Goal: Task Accomplishment & Management: Manage account settings

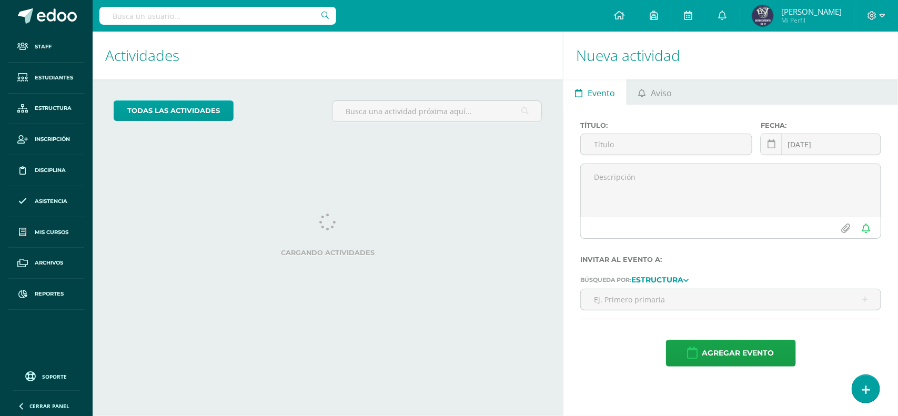
click at [55, 367] on div "Staff Estudiantes Estructura Inscripción Disciplina Asistencia Mis cursos Archi…" at bounding box center [46, 208] width 93 height 416
click at [55, 373] on span "Soporte" at bounding box center [55, 376] width 25 height 7
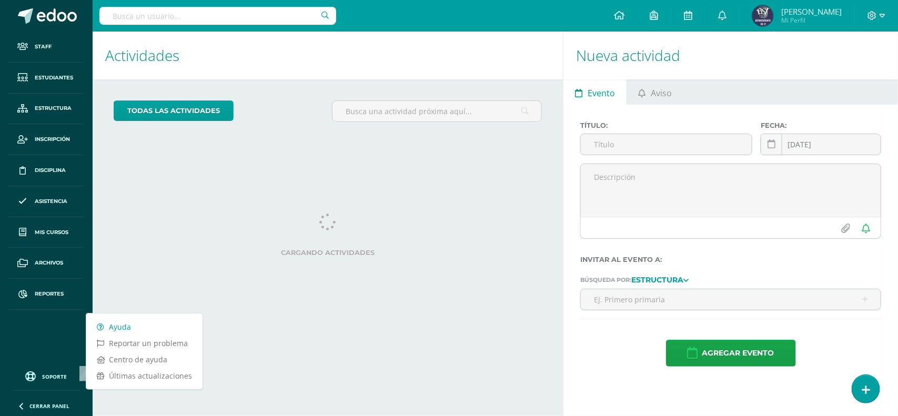
click at [122, 330] on link "Ayuda" at bounding box center [144, 327] width 116 height 16
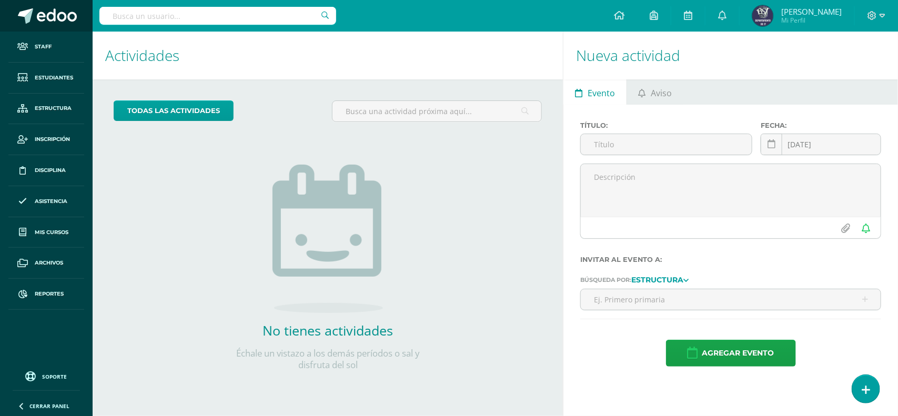
click at [49, 13] on span at bounding box center [57, 16] width 40 height 16
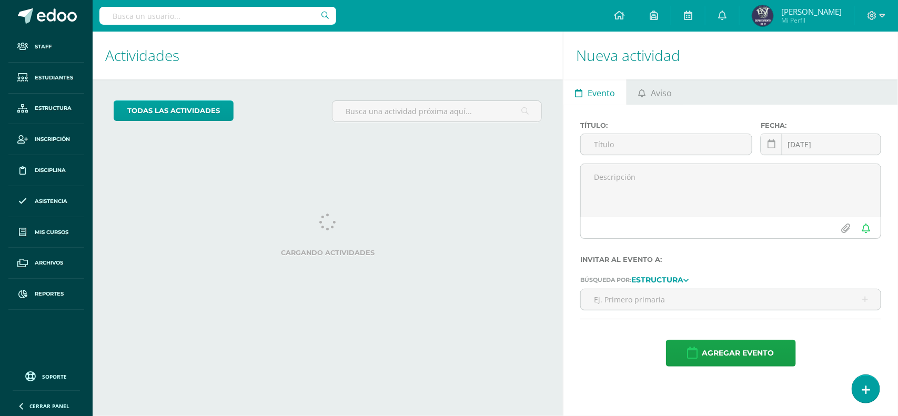
click at [151, 17] on input "text" at bounding box center [217, 16] width 237 height 18
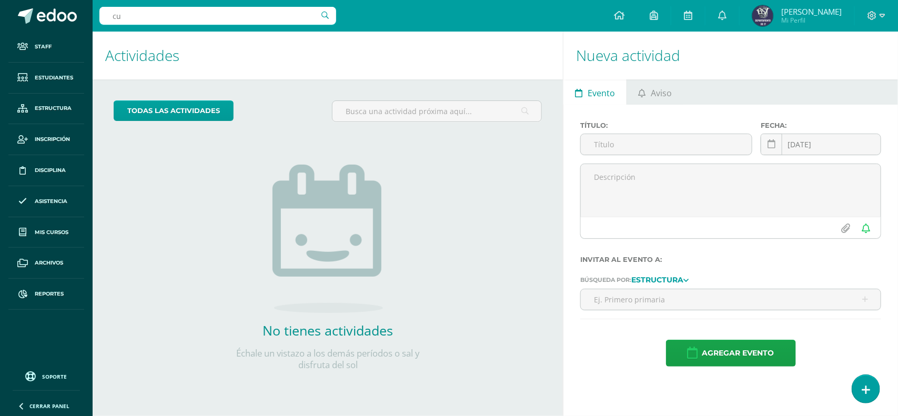
type input "c"
click at [64, 293] on span "Reportes" at bounding box center [49, 294] width 29 height 8
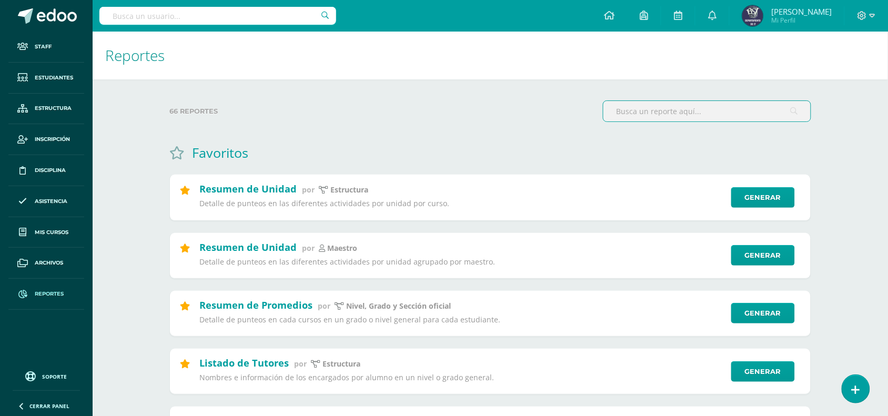
click at [689, 115] on input "text" at bounding box center [706, 111] width 207 height 21
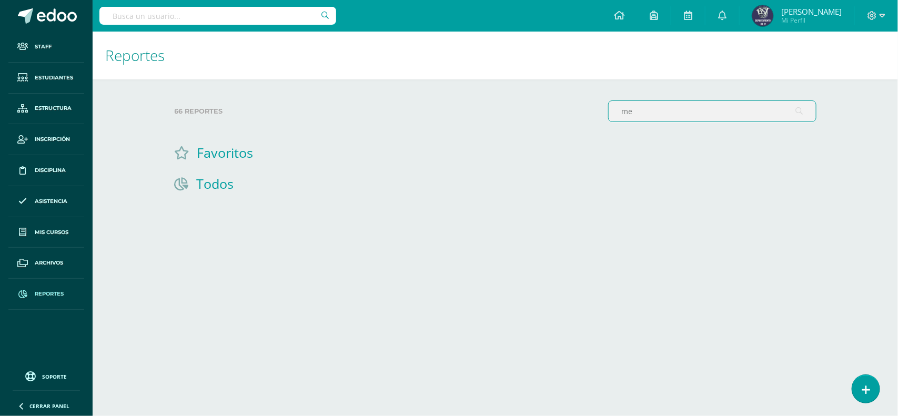
type input "m"
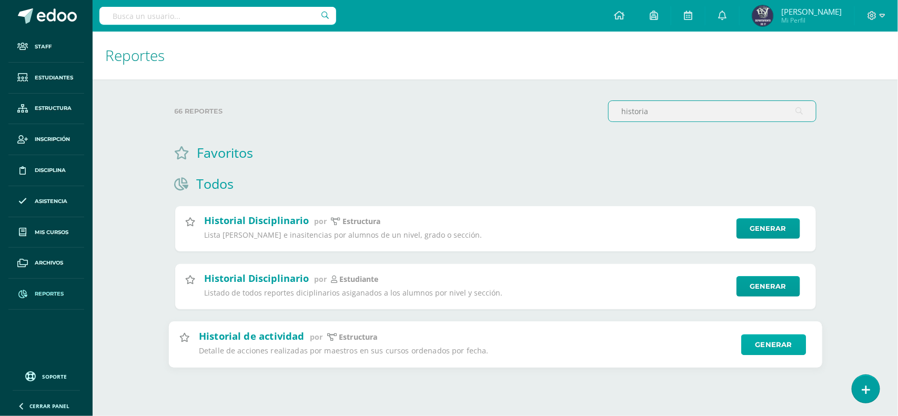
type input "historia"
click at [763, 347] on link "Generar" at bounding box center [773, 344] width 65 height 21
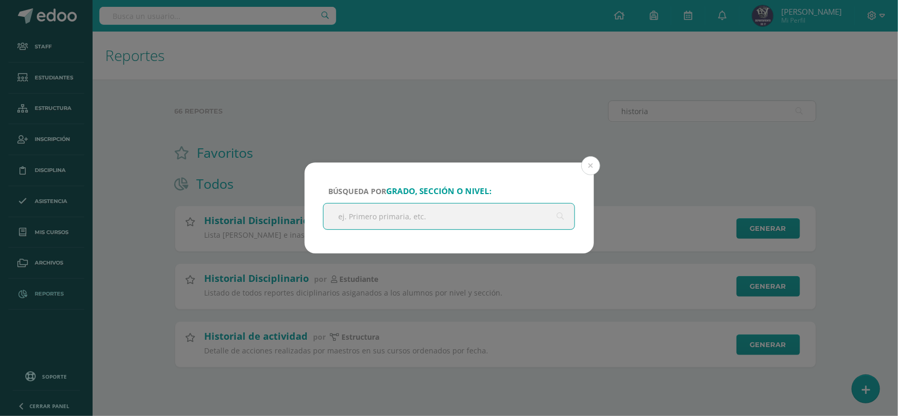
click at [395, 226] on input "text" at bounding box center [448, 217] width 251 height 26
type input "m"
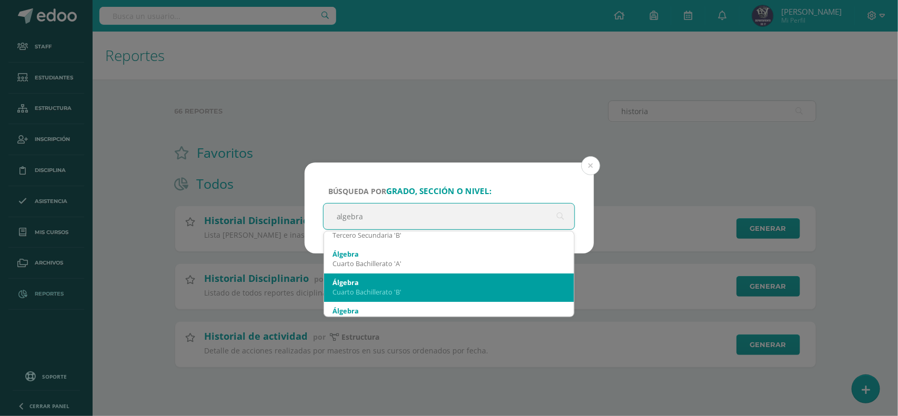
scroll to position [66, 0]
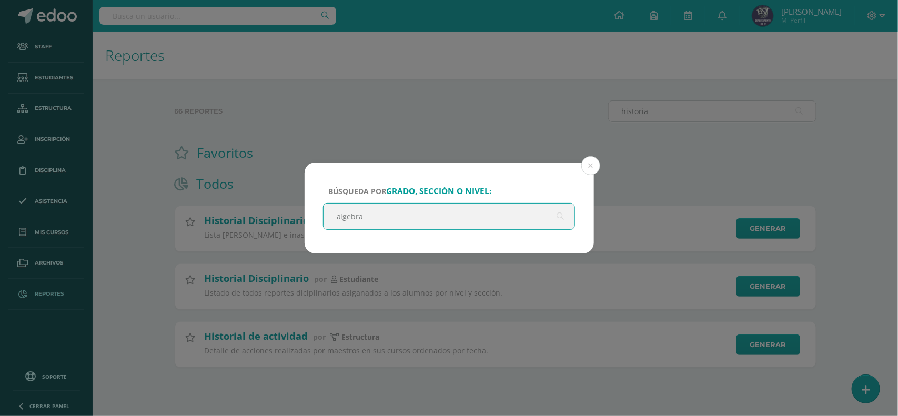
drag, startPoint x: 378, startPoint y: 212, endPoint x: 326, endPoint y: 210, distance: 51.6
click at [331, 211] on input "algebra" at bounding box center [448, 217] width 251 height 26
type input "algebra"
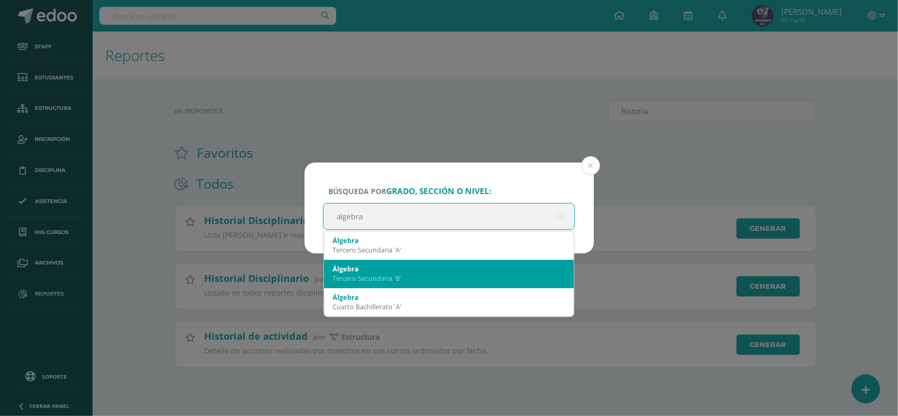
click at [396, 269] on div "Álgebra" at bounding box center [448, 268] width 233 height 9
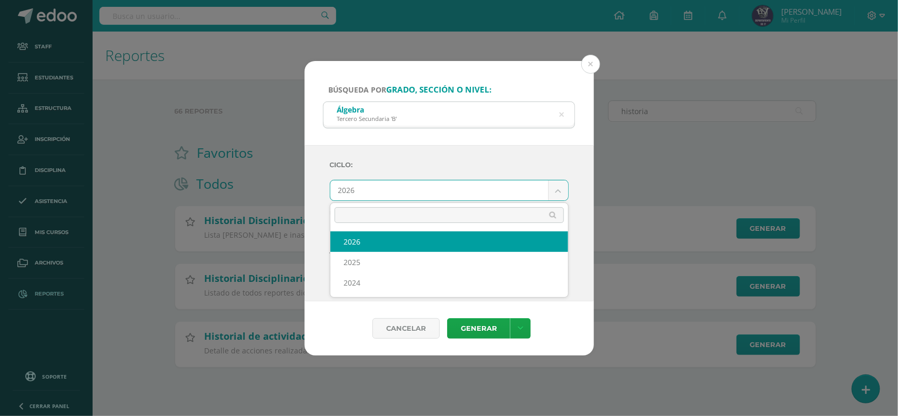
click at [445, 193] on body "Búsqueda por grado, sección o nivel: Álgebra Tercero Secundaria 'B' algebra Cic…" at bounding box center [449, 200] width 898 height 401
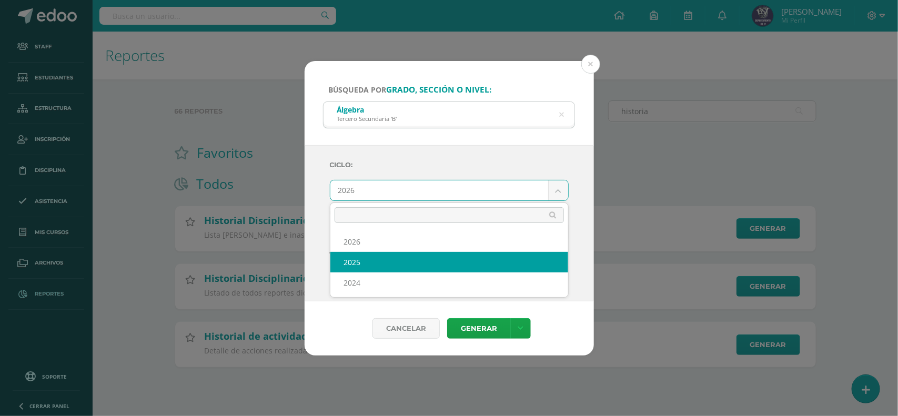
select select "2"
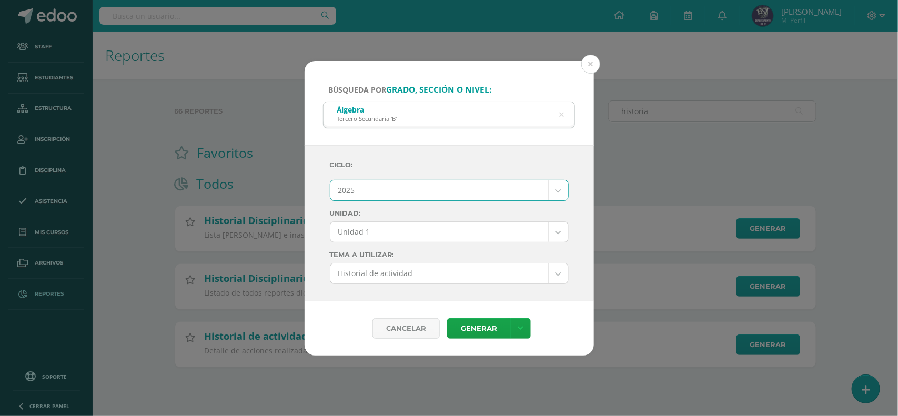
click at [417, 229] on body "Búsqueda por grado, sección o nivel: Álgebra Tercero Secundaria 'B' algebra Cic…" at bounding box center [449, 200] width 898 height 401
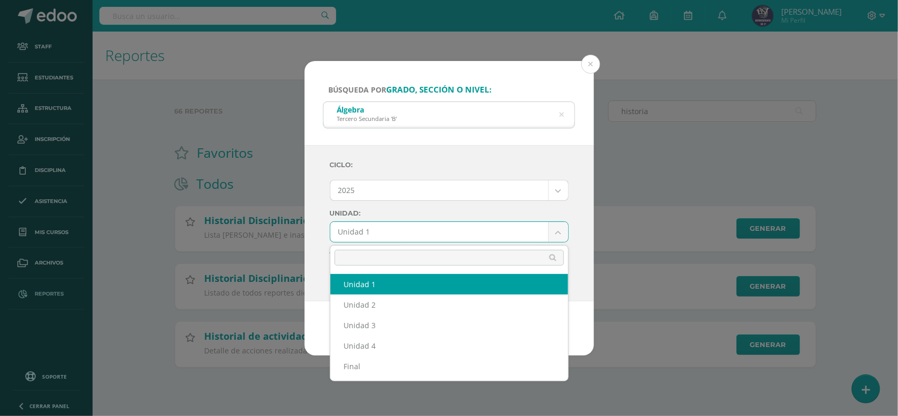
click at [417, 229] on body "Búsqueda por grado, sección o nivel: Álgebra Tercero Secundaria 'B' algebra Cic…" at bounding box center [449, 200] width 898 height 401
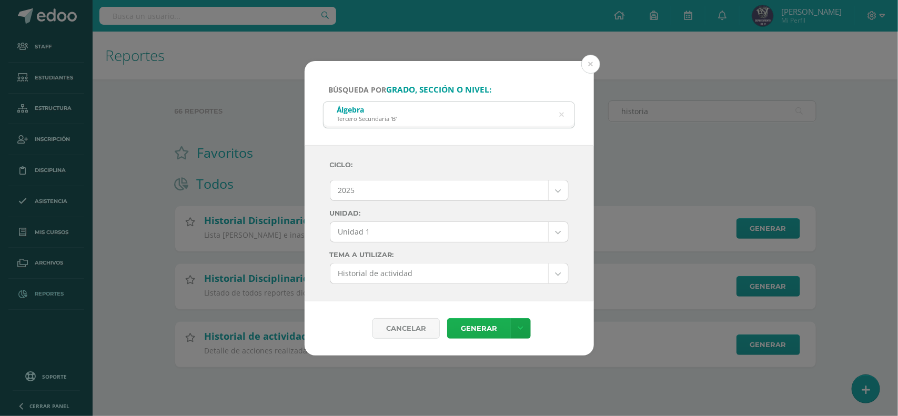
click at [471, 332] on link "Generar" at bounding box center [478, 328] width 63 height 21
click at [416, 229] on body "Búsqueda por grado, sección o nivel: Álgebra Tercero Secundaria 'B' algebra Cic…" at bounding box center [449, 200] width 898 height 401
click at [482, 329] on link "Generar" at bounding box center [478, 328] width 63 height 21
click at [432, 221] on body "Búsqueda por grado, sección o nivel: Álgebra Tercero Secundaria 'B' algebra Cic…" at bounding box center [449, 200] width 898 height 401
click at [482, 335] on link "Generar" at bounding box center [478, 328] width 63 height 21
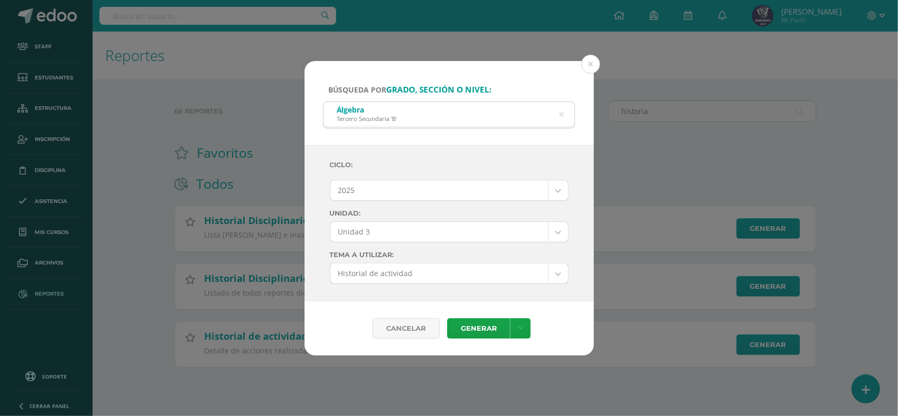
click at [464, 224] on body "Búsqueda por grado, sección o nivel: Álgebra Tercero Secundaria 'B' algebra Cic…" at bounding box center [449, 200] width 898 height 401
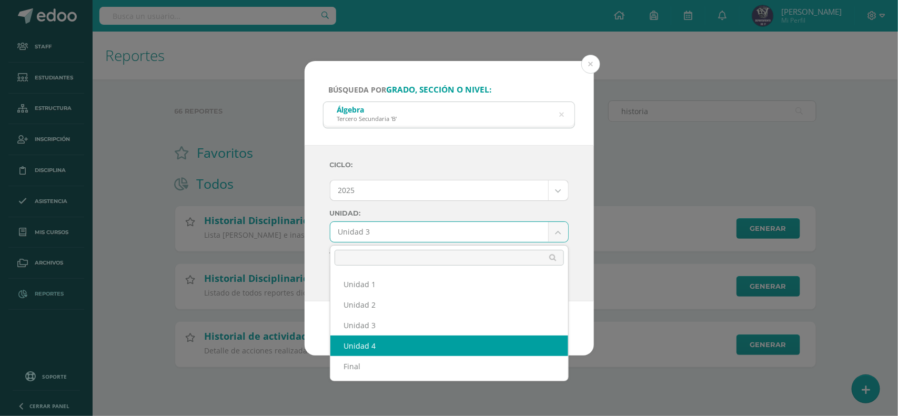
select select "Unidad 4"
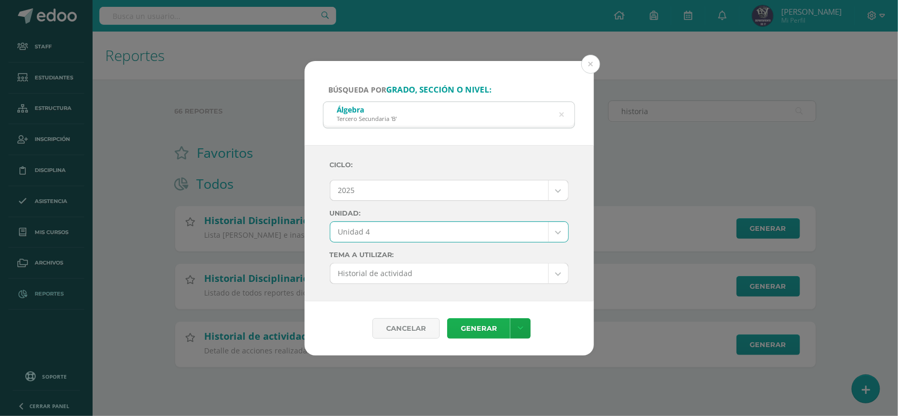
click at [470, 330] on link "Generar" at bounding box center [478, 328] width 63 height 21
click at [564, 112] on div "Álgebra Tercero Secundaria 'B'" at bounding box center [448, 114] width 251 height 24
click at [562, 113] on icon at bounding box center [562, 115] width 22 height 22
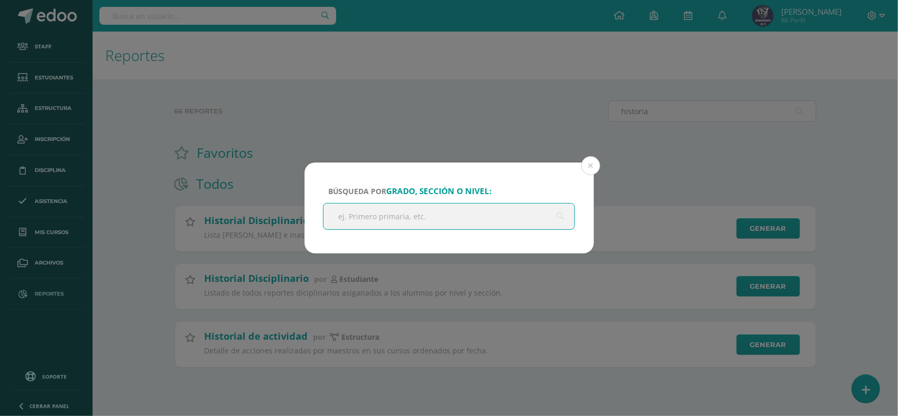
click at [408, 207] on input "text" at bounding box center [448, 217] width 251 height 26
type input "Reading wokshop"
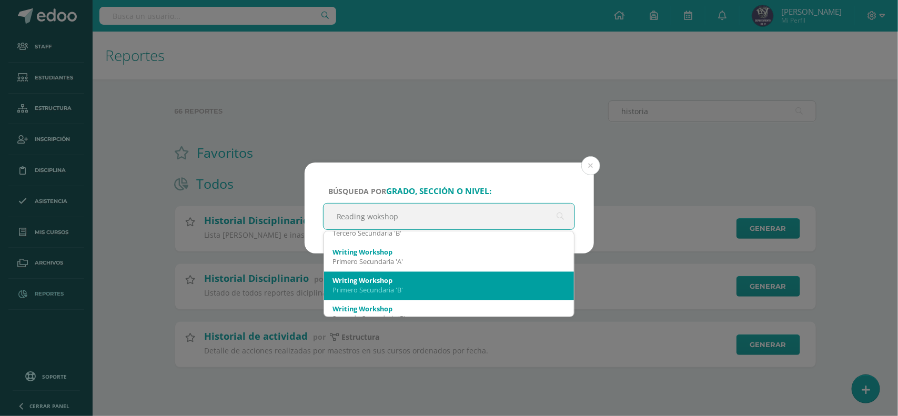
scroll to position [888, 0]
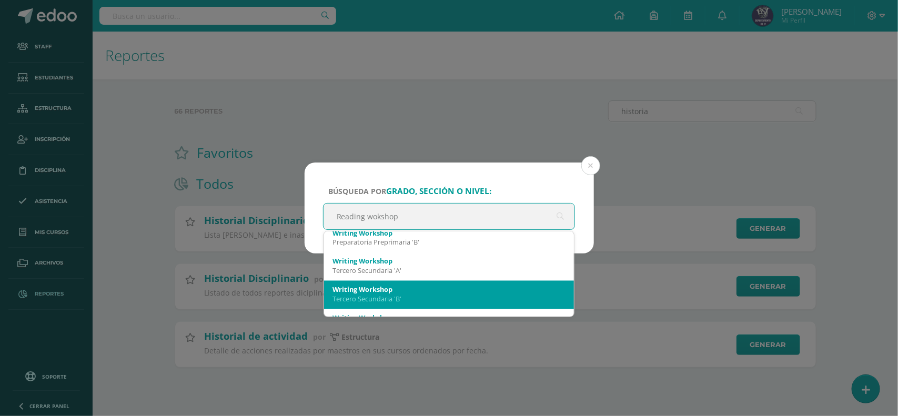
click at [420, 292] on div "Writing Workshop" at bounding box center [448, 289] width 233 height 9
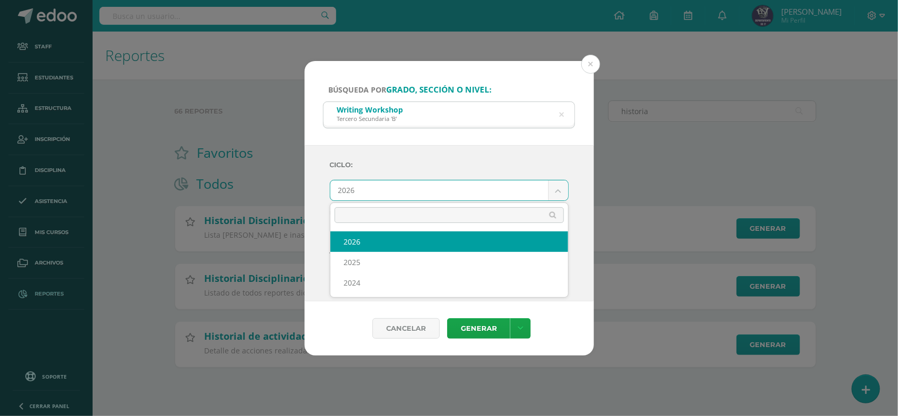
click at [445, 194] on body "Búsqueda por grado, sección o nivel: Writing Workshop Tercero Secundaria 'B' Re…" at bounding box center [449, 200] width 898 height 401
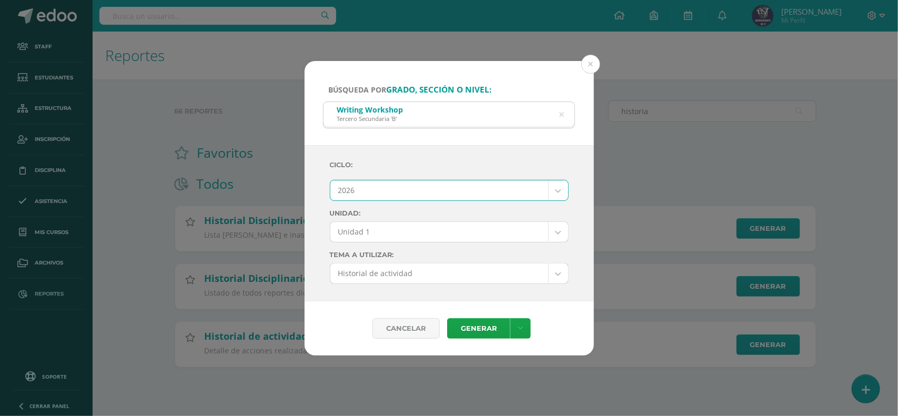
click at [391, 200] on div "2026" at bounding box center [449, 190] width 239 height 21
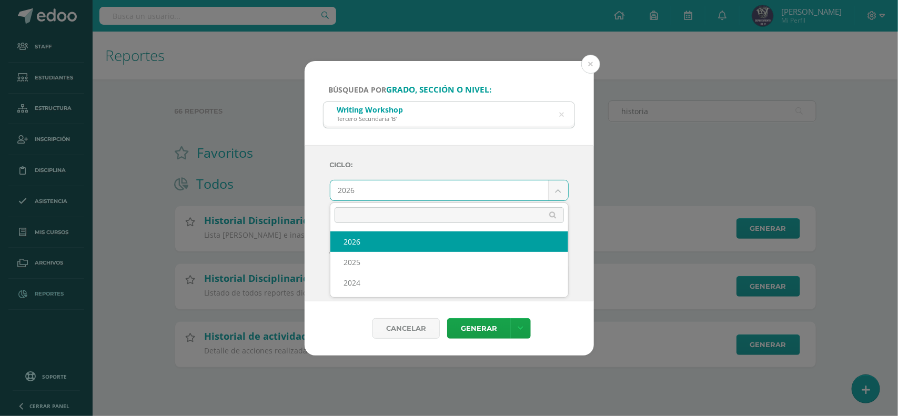
click at [390, 196] on body "Búsqueda por grado, sección o nivel: Writing Workshop Tercero Secundaria 'B' Re…" at bounding box center [449, 200] width 898 height 401
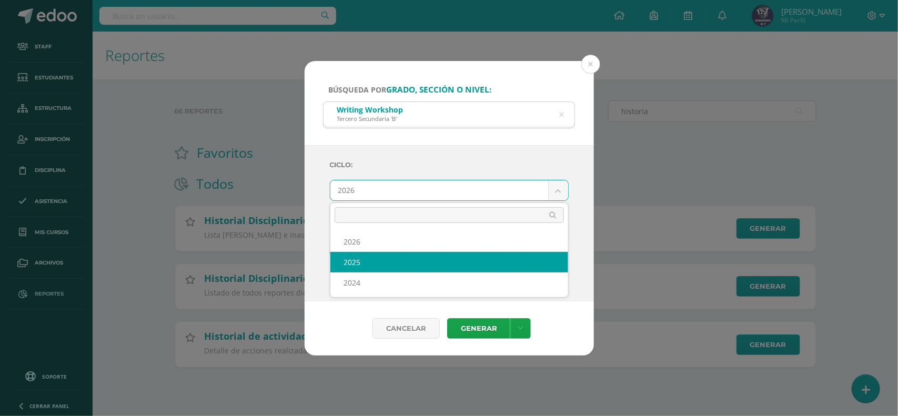
select select "2"
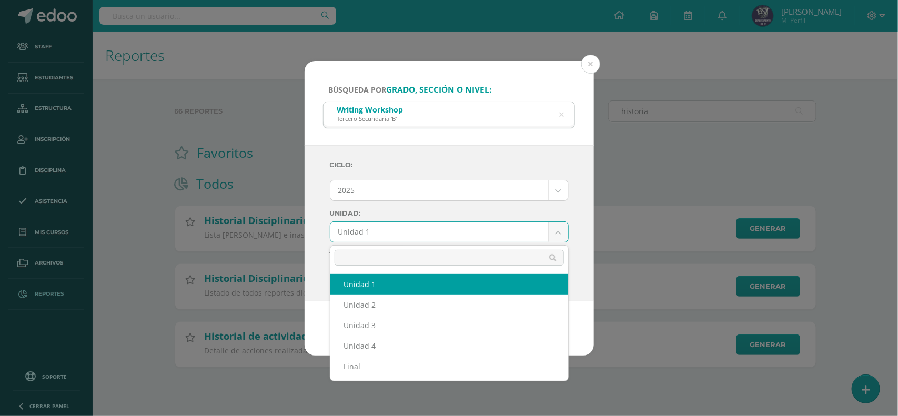
click at [398, 229] on body "Búsqueda por grado, sección o nivel: Writing Workshop Tercero Secundaria 'B' Re…" at bounding box center [449, 200] width 898 height 401
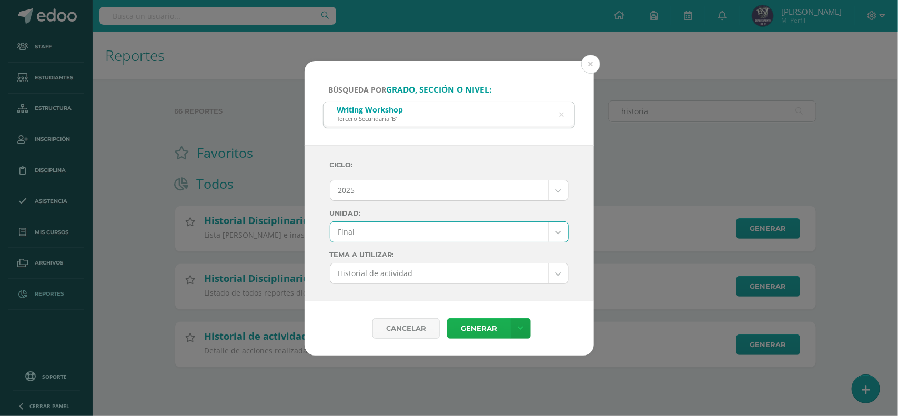
click at [467, 326] on link "Generar" at bounding box center [478, 328] width 63 height 21
click at [392, 243] on div "Ciclo: 2025 2026 2025 2024 Unidad: Final Unidad 1 Unidad 2 Unidad 3 Unidad 4 Fi…" at bounding box center [449, 219] width 239 height 130
click at [391, 234] on body "Búsqueda por grado, sección o nivel: Writing Workshop Tercero Secundaria 'B' Re…" at bounding box center [449, 200] width 898 height 401
click at [470, 327] on link "Generar" at bounding box center [478, 328] width 63 height 21
click at [409, 231] on body "Búsqueda por grado, sección o nivel: Writing Workshop Tercero Secundaria 'B' Re…" at bounding box center [449, 200] width 898 height 401
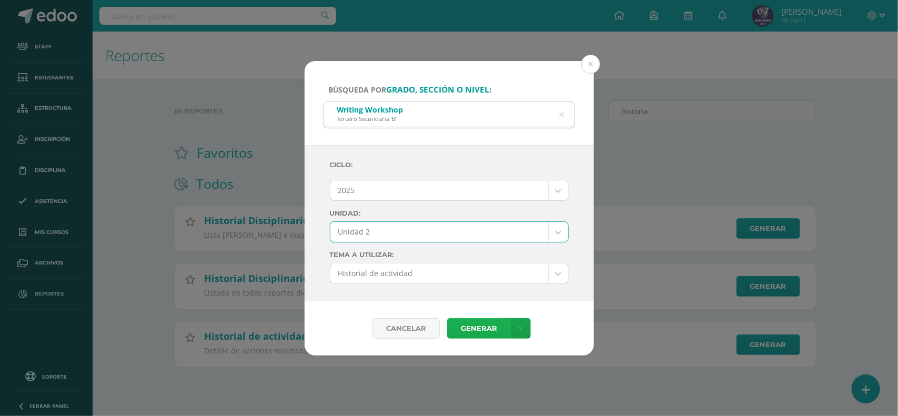
click at [477, 328] on link "Generar" at bounding box center [478, 328] width 63 height 21
click at [405, 224] on body "Búsqueda por grado, sección o nivel: Writing Workshop Tercero Secundaria 'B' Re…" at bounding box center [449, 200] width 898 height 401
click at [477, 334] on link "Generar" at bounding box center [478, 328] width 63 height 21
click at [439, 236] on body "Búsqueda por grado, sección o nivel: Writing Workshop Tercero Secundaria 'B' Re…" at bounding box center [449, 200] width 898 height 401
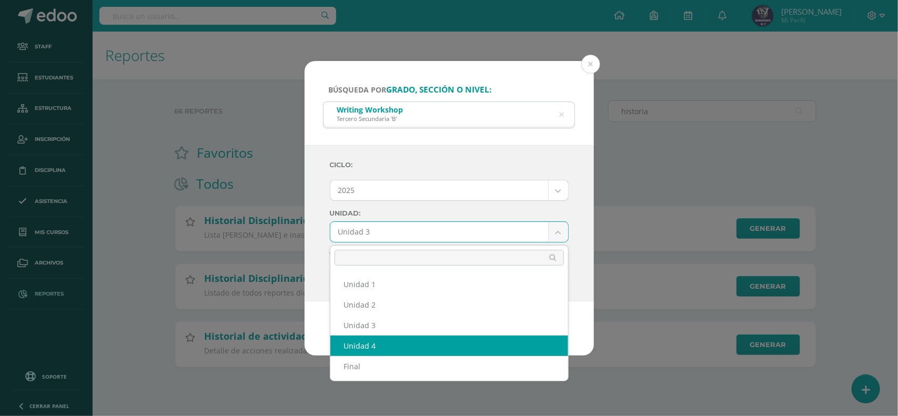
select select "Unidad 4"
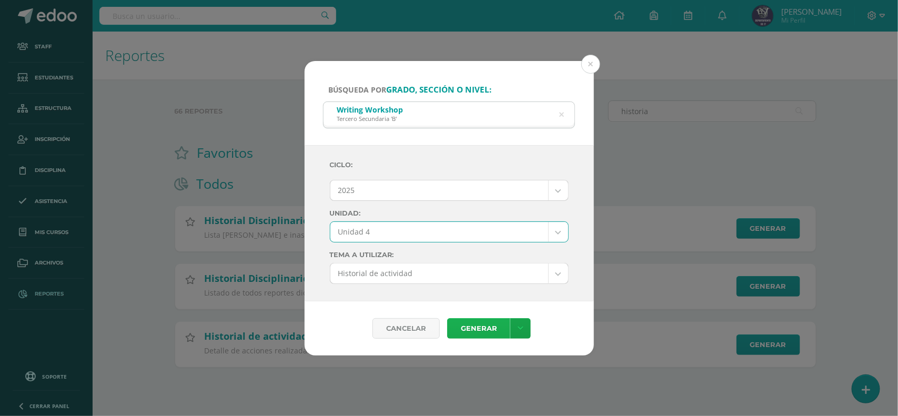
click at [480, 331] on link "Generar" at bounding box center [478, 328] width 63 height 21
click at [458, 115] on div "Writing Workshop Tercero Secundaria 'B'" at bounding box center [448, 114] width 251 height 24
click at [493, 151] on div "Ciclo: 2025 2026 2025 2024 Unidad: Unidad 4 Unidad 1 Unidad 2 Unidad 3 Unidad 4…" at bounding box center [448, 223] width 289 height 156
click at [561, 114] on icon at bounding box center [562, 115] width 22 height 22
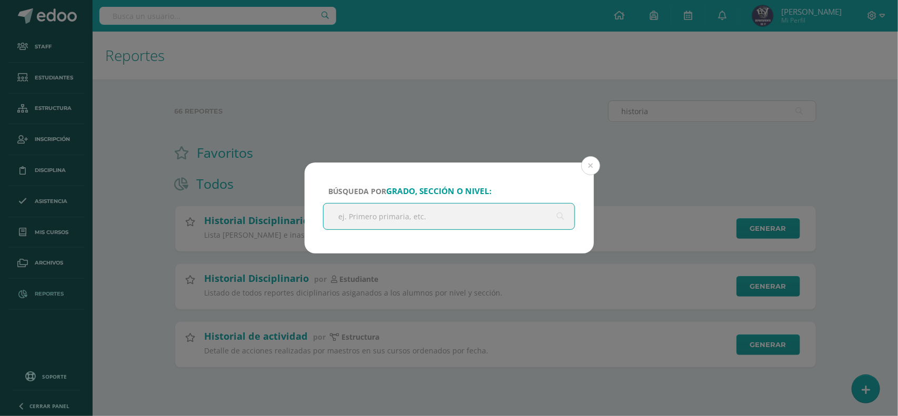
click at [401, 216] on input "text" at bounding box center [448, 217] width 251 height 26
type input "reading wor"
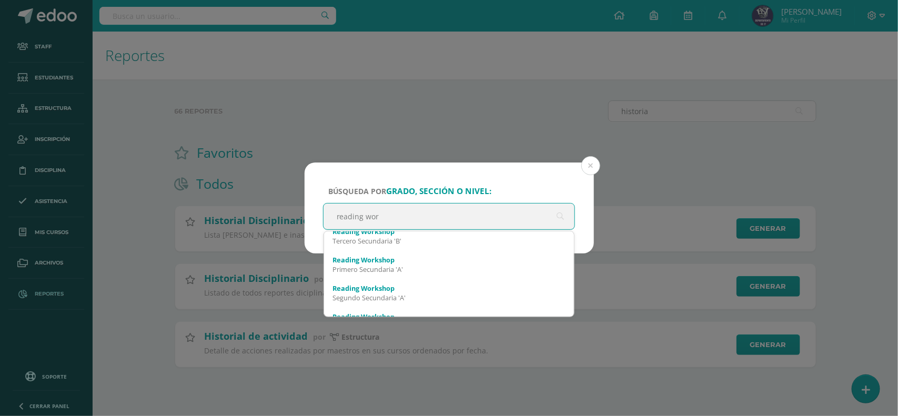
scroll to position [149, 0]
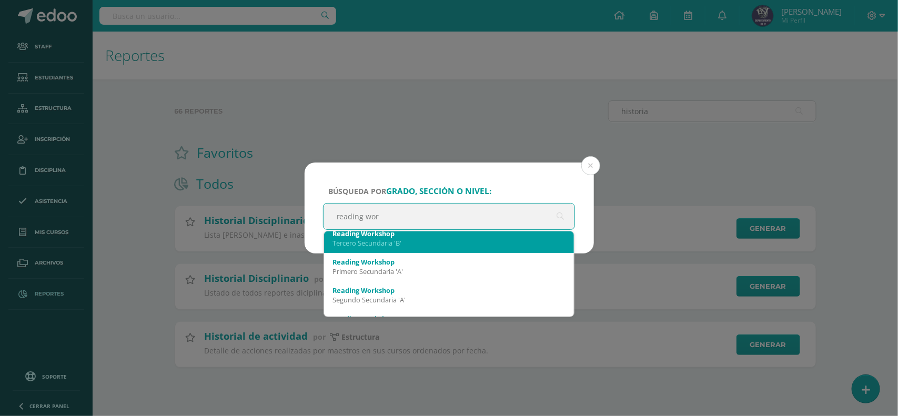
click at [411, 243] on div "Tercero Secundaria 'B'" at bounding box center [448, 242] width 233 height 9
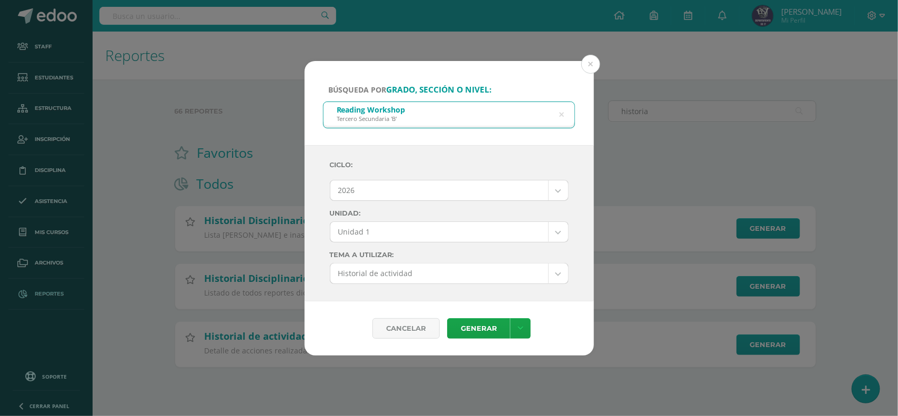
click at [395, 187] on body "Búsqueda por grado, sección o nivel: Reading Workshop Tercero Secundaria 'B' re…" at bounding box center [449, 200] width 898 height 401
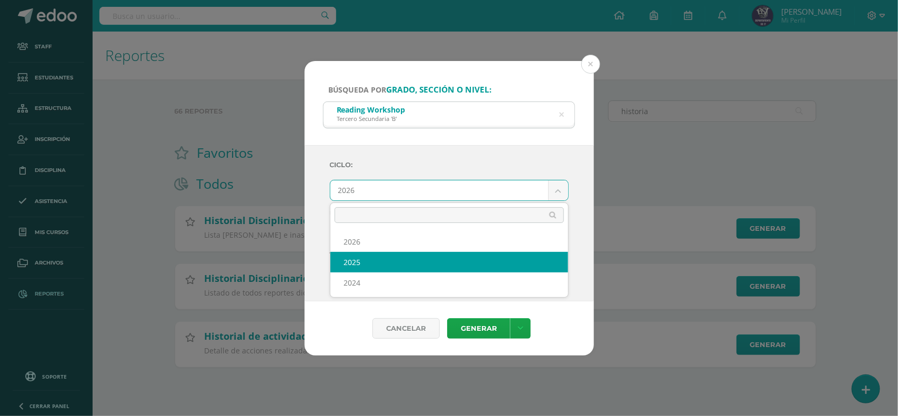
select select "2"
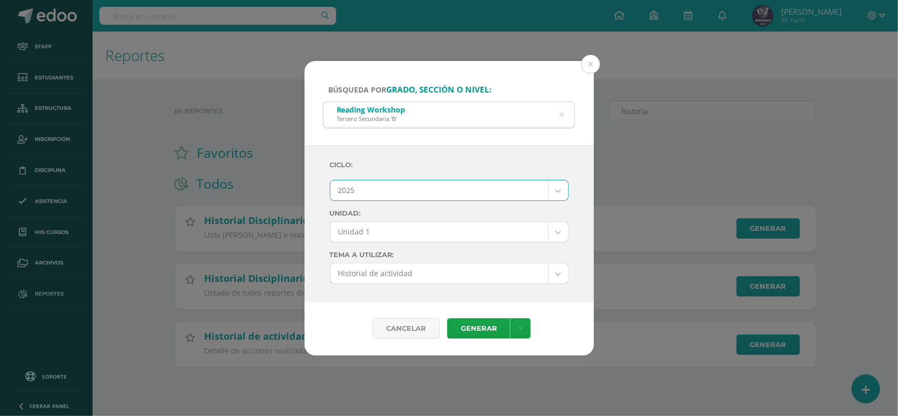
click at [409, 233] on body "Búsqueda por grado, sección o nivel: Reading Workshop Tercero Secundaria 'B' re…" at bounding box center [449, 200] width 898 height 401
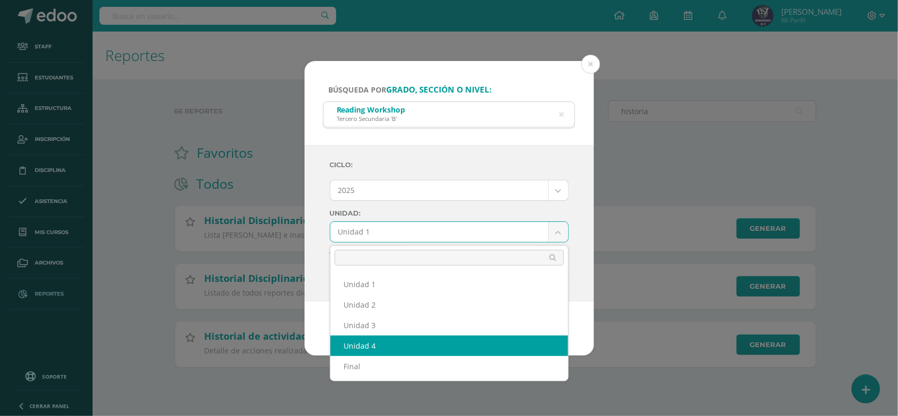
select select "Unidad 4"
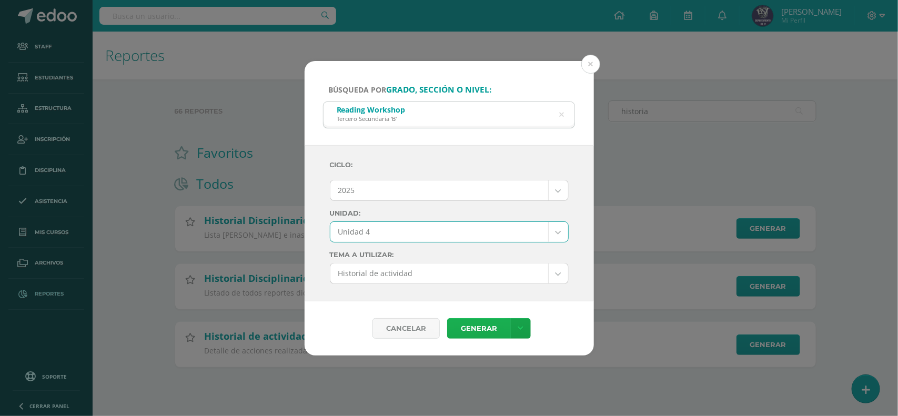
click at [481, 327] on link "Generar" at bounding box center [478, 328] width 63 height 21
click at [562, 116] on icon at bounding box center [561, 114] width 5 height 27
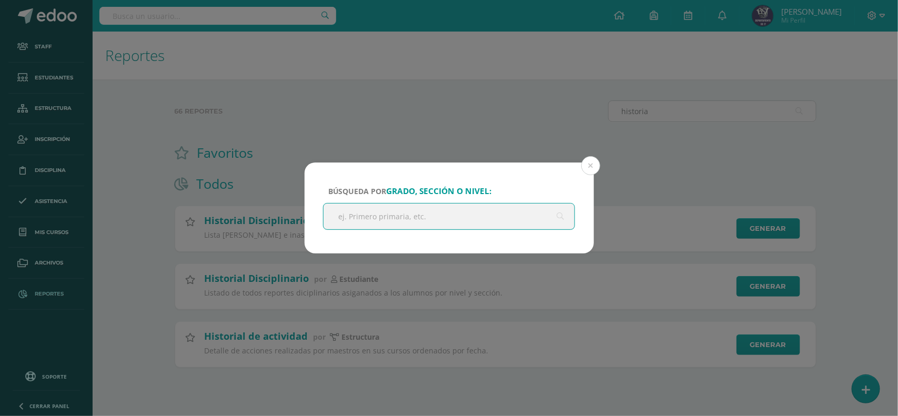
click at [420, 209] on input "text" at bounding box center [448, 217] width 251 height 26
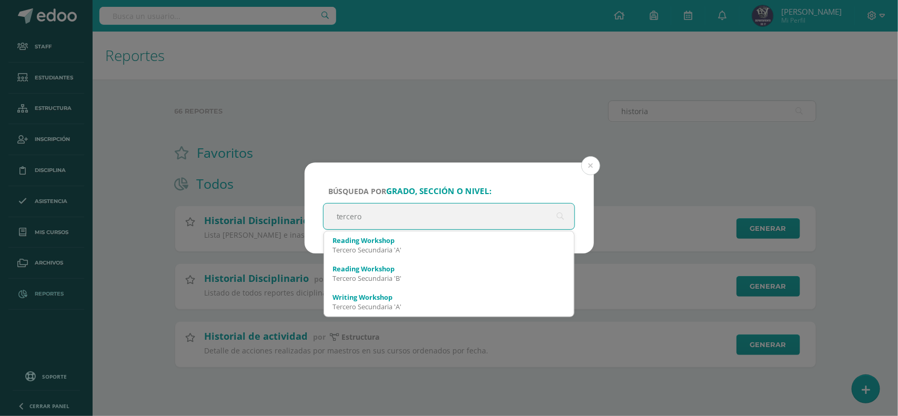
scroll to position [592, 0]
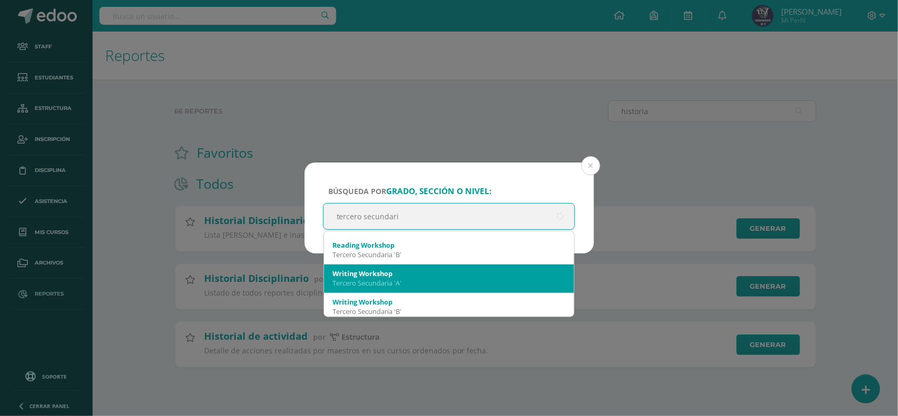
type input "tercero secundaria"
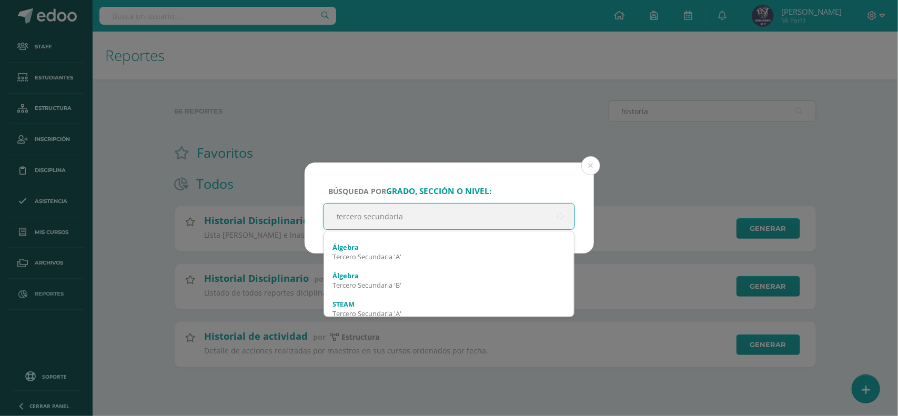
scroll to position [0, 0]
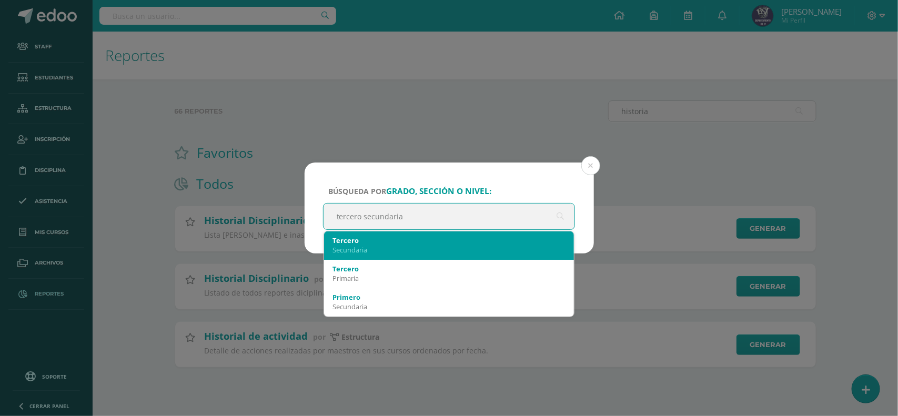
click at [406, 241] on div "Tercero" at bounding box center [448, 240] width 233 height 9
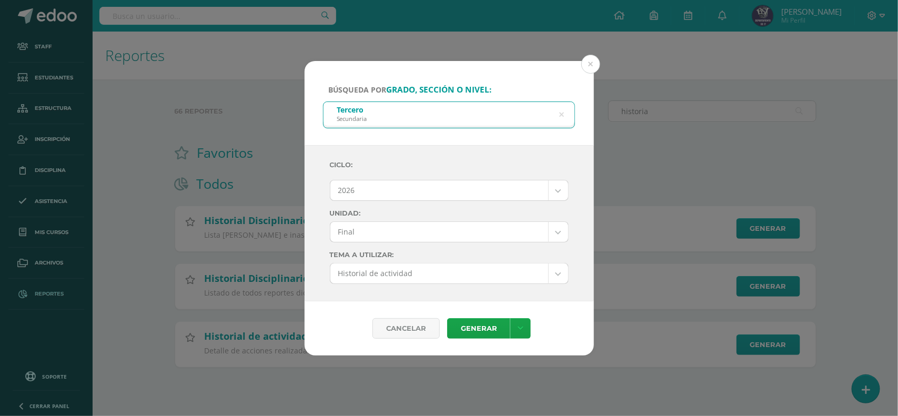
click at [411, 190] on body "Búsqueda por grado, sección o nivel: Tercero Secundaria tercero secundaria Cicl…" at bounding box center [449, 200] width 898 height 401
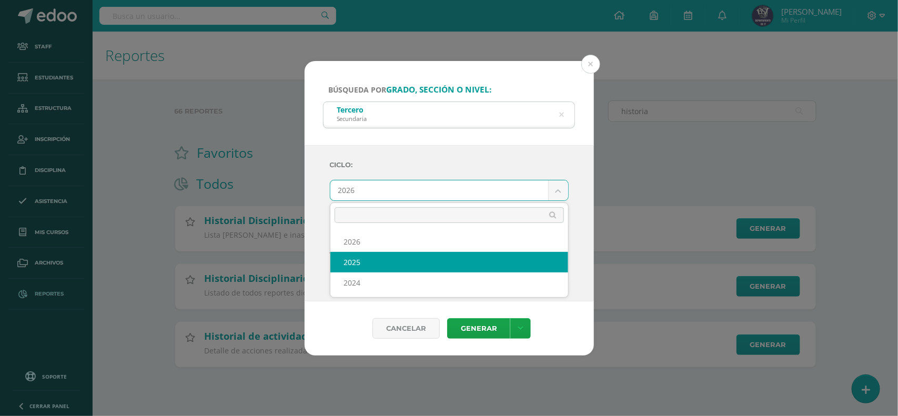
select select "2"
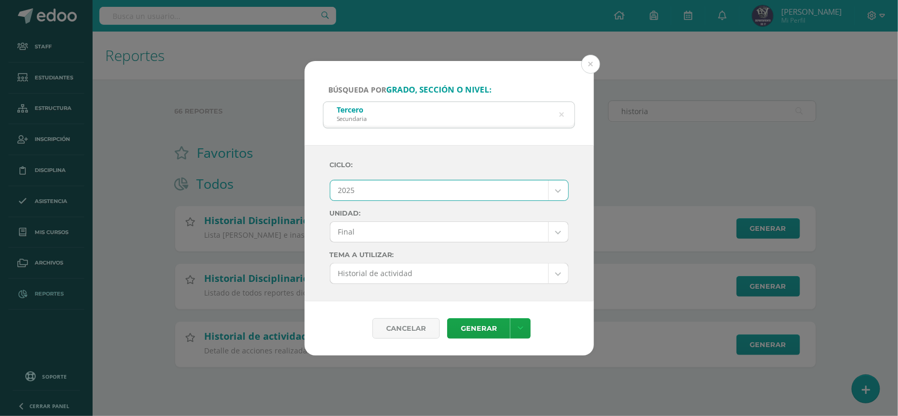
click at [426, 234] on body "Búsqueda por grado, sección o nivel: Tercero Secundaria tercero secundaria Cicl…" at bounding box center [449, 200] width 898 height 401
click at [432, 217] on body "Búsqueda por grado, sección o nivel: Tercero Secundaria tercero secundaria Cicl…" at bounding box center [449, 200] width 898 height 401
drag, startPoint x: 521, startPoint y: 232, endPoint x: 491, endPoint y: 229, distance: 30.1
click at [521, 232] on body "Búsqueda por grado, sección o nivel: Tercero Secundaria tercero secundaria Cicl…" at bounding box center [449, 200] width 898 height 401
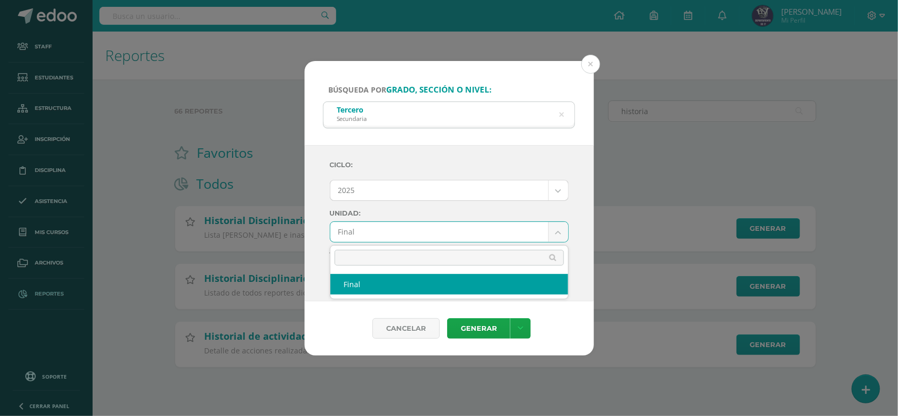
click at [464, 235] on body "Búsqueda por grado, sección o nivel: Tercero Secundaria tercero secundaria Cicl…" at bounding box center [449, 200] width 898 height 401
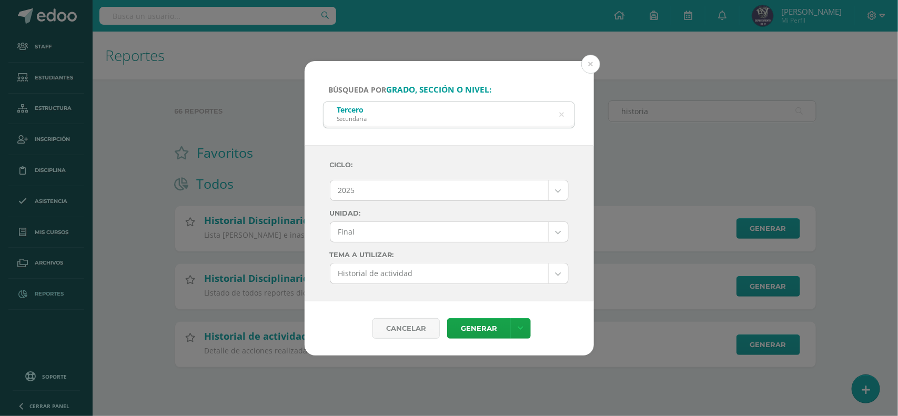
click at [477, 316] on div "Cancelar Generar Descargar como HTML Descargar como PDF Descargar como XLS" at bounding box center [448, 328] width 289 height 54
click at [476, 324] on link "Generar" at bounding box center [478, 328] width 63 height 21
click at [556, 217] on div "Ciclo: 2025 2026 2025 2024 Unidad: Final Final Tema a Utilizar: Historial de ac…" at bounding box center [449, 219] width 239 height 130
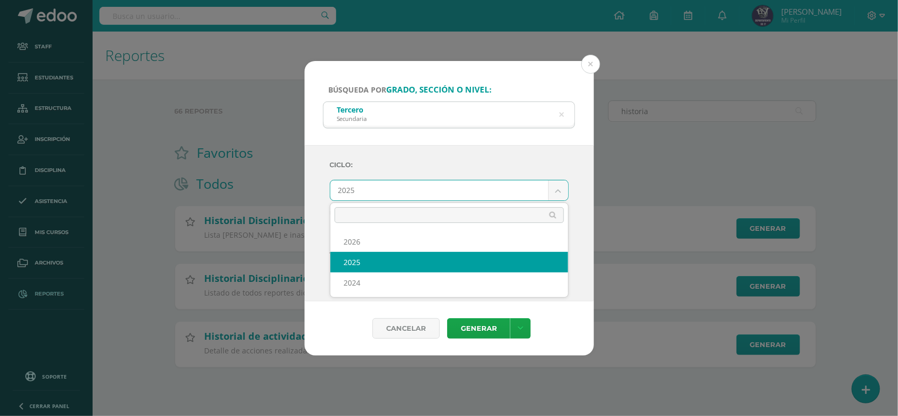
click at [464, 187] on body "Búsqueda por grado, sección o nivel: Tercero Secundaria tercero secundaria Cicl…" at bounding box center [449, 200] width 898 height 401
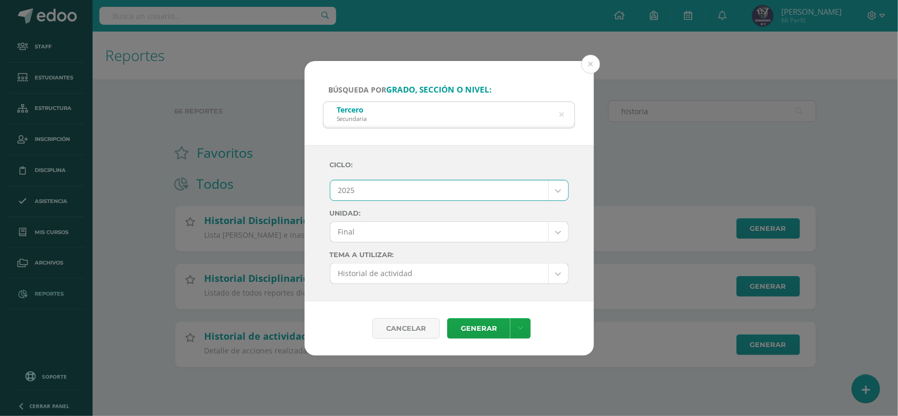
drag, startPoint x: 429, startPoint y: 188, endPoint x: 429, endPoint y: 195, distance: 6.3
click at [429, 188] on body "Búsqueda por grado, sección o nivel: Tercero Secundaria tercero secundaria Cicl…" at bounding box center [449, 200] width 898 height 401
click at [426, 233] on body "Búsqueda por grado, sección o nivel: Tercero Secundaria tercero secundaria Cicl…" at bounding box center [449, 200] width 898 height 401
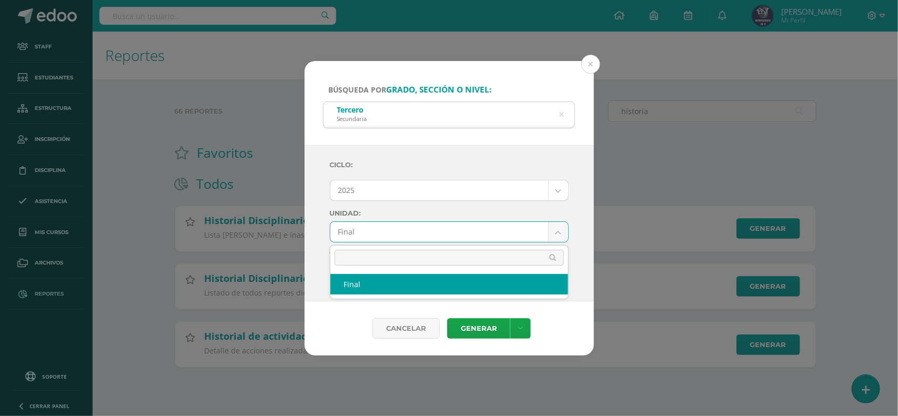
click at [427, 232] on body "Búsqueda por grado, sección o nivel: Tercero Secundaria tercero secundaria Cicl…" at bounding box center [449, 200] width 898 height 401
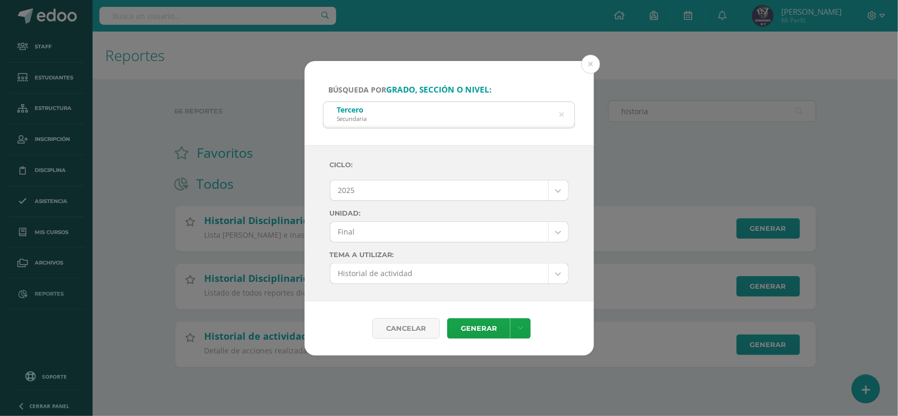
drag, startPoint x: 764, startPoint y: 169, endPoint x: 745, endPoint y: 166, distance: 19.7
click at [764, 169] on div "Búsqueda por grado, sección o nivel: Tercero Secundaria tercero secundaria Cicl…" at bounding box center [448, 208] width 889 height 294
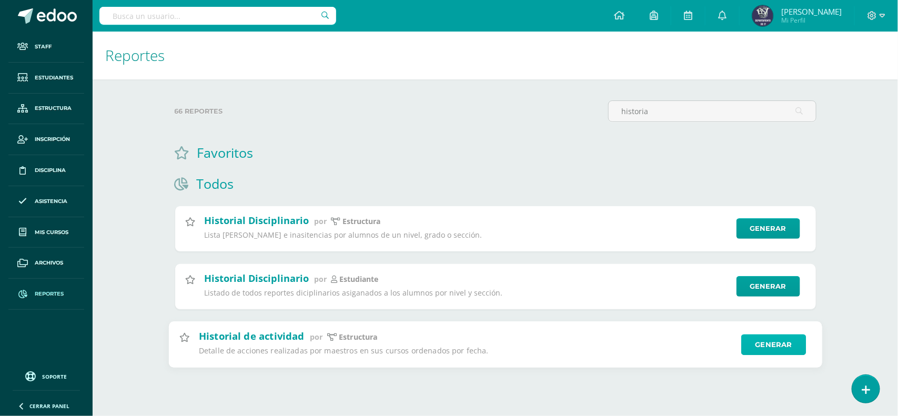
click at [794, 341] on link "Generar" at bounding box center [773, 344] width 65 height 21
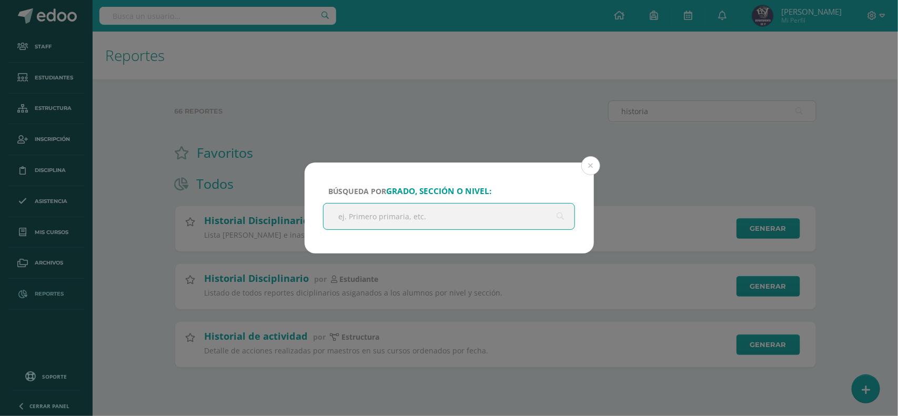
click at [370, 204] on input "text" at bounding box center [448, 217] width 251 height 26
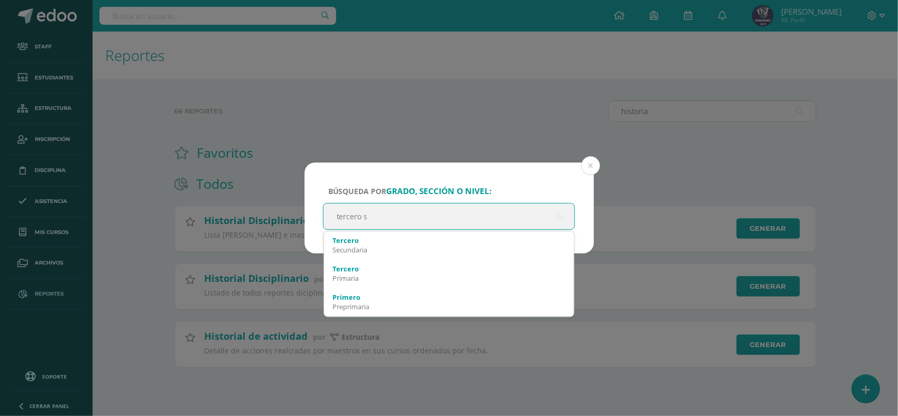
type input "tercero se"
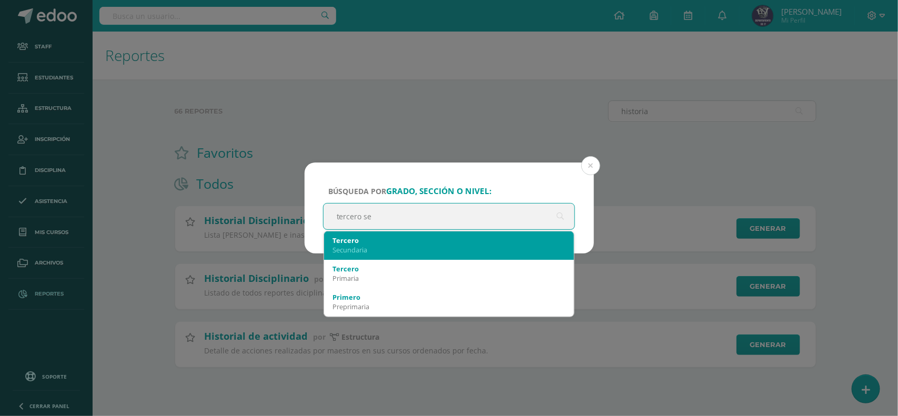
click at [371, 246] on div "Secundaria" at bounding box center [448, 249] width 233 height 9
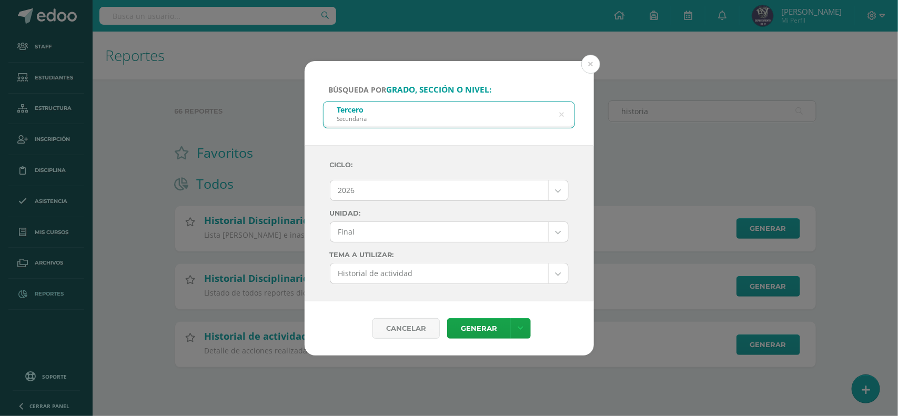
click at [425, 185] on body "Búsqueda por grado, sección o nivel: Tercero Secundaria tercero se Ciclo: 2026 …" at bounding box center [449, 200] width 898 height 401
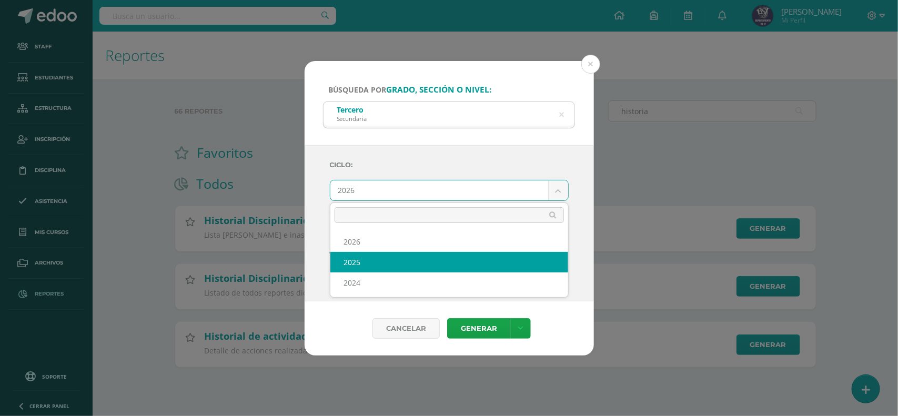
select select "2"
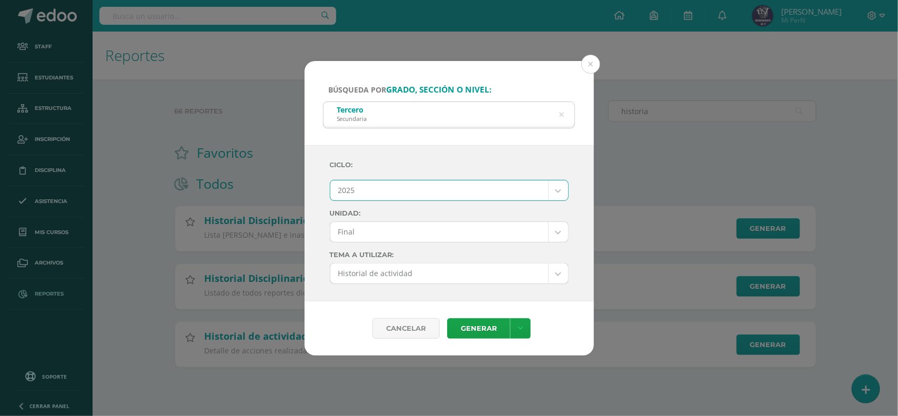
click at [417, 230] on body "Búsqueda por grado, sección o nivel: Tercero Secundaria tercero se Ciclo: 2025 …" at bounding box center [449, 200] width 898 height 401
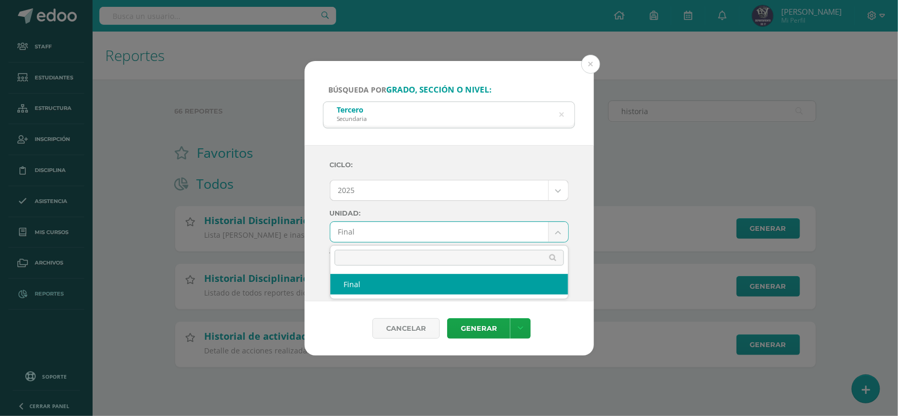
click at [564, 203] on body "Búsqueda por grado, sección o nivel: Tercero Secundaria tercero se Ciclo: 2025 …" at bounding box center [449, 200] width 898 height 401
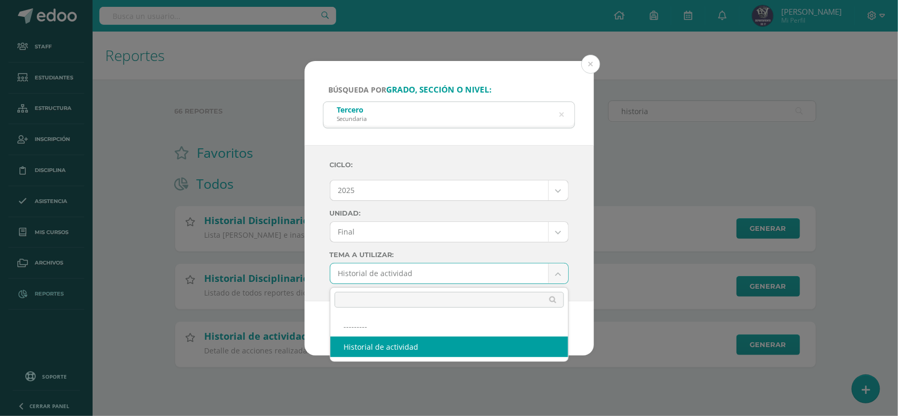
click at [450, 272] on body "Búsqueda por grado, sección o nivel: Tercero Secundaria tercero se Ciclo: 2025 …" at bounding box center [449, 200] width 898 height 401
click at [449, 272] on body "Búsqueda por grado, sección o nivel: Tercero Secundaria tercero se Ciclo: 2025 …" at bounding box center [449, 200] width 898 height 401
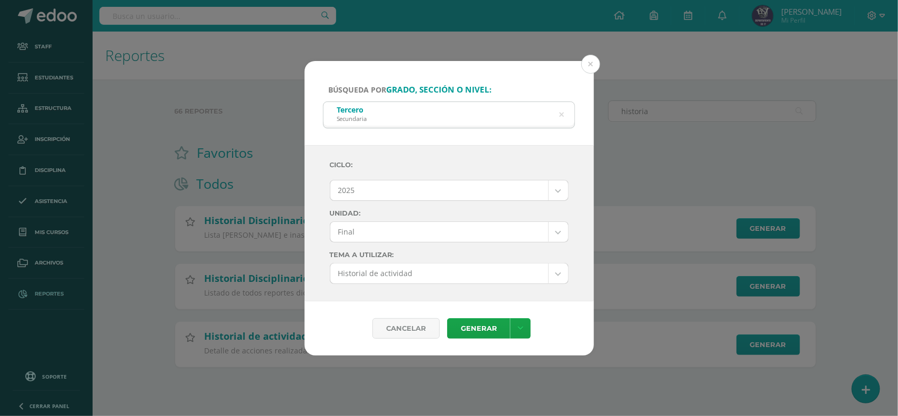
click at [367, 182] on body "Búsqueda por grado, sección o nivel: Tercero Secundaria tercero se Ciclo: 2025 …" at bounding box center [449, 200] width 898 height 401
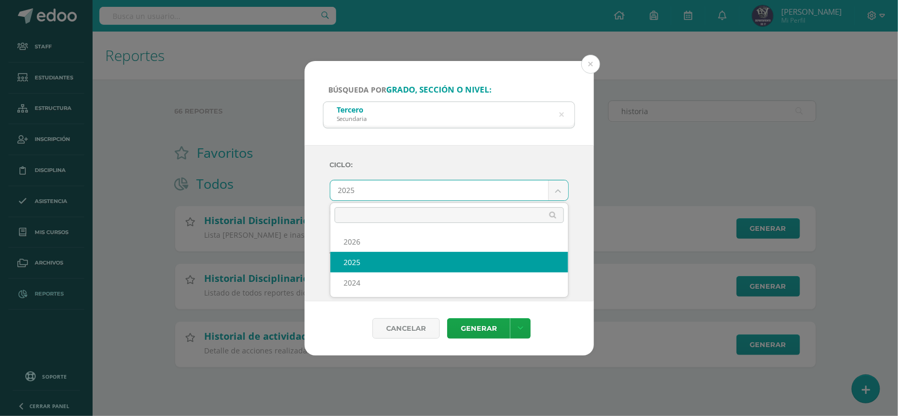
click at [367, 182] on body "Búsqueda por grado, sección o nivel: Tercero Secundaria tercero se Ciclo: 2025 …" at bounding box center [449, 200] width 898 height 401
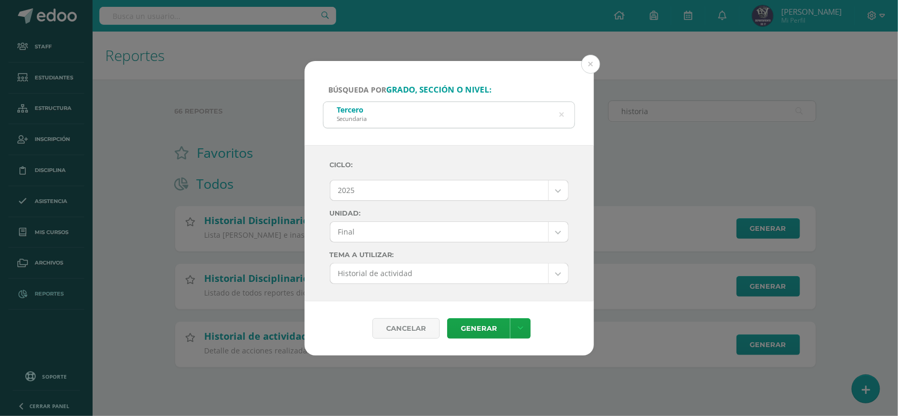
click at [561, 107] on icon at bounding box center [561, 114] width 5 height 27
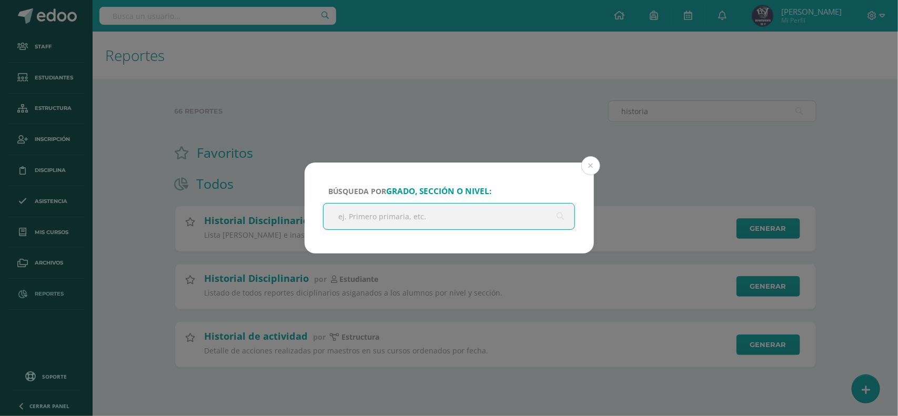
click at [369, 221] on input "text" at bounding box center [448, 217] width 251 height 26
type input "reading"
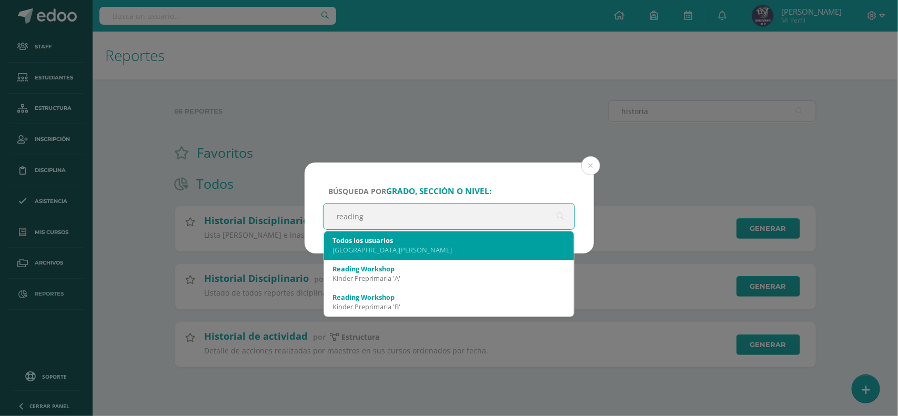
click at [415, 246] on div "Colegio Bilingüe San Juan" at bounding box center [448, 249] width 233 height 9
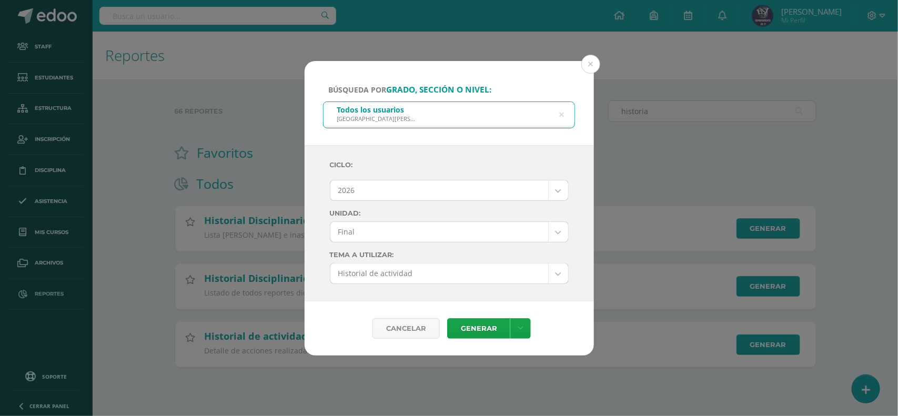
click at [401, 182] on body "Búsqueda por grado, sección o nivel: Todos los usuarios Colegio Bilingüe San Ju…" at bounding box center [449, 200] width 898 height 401
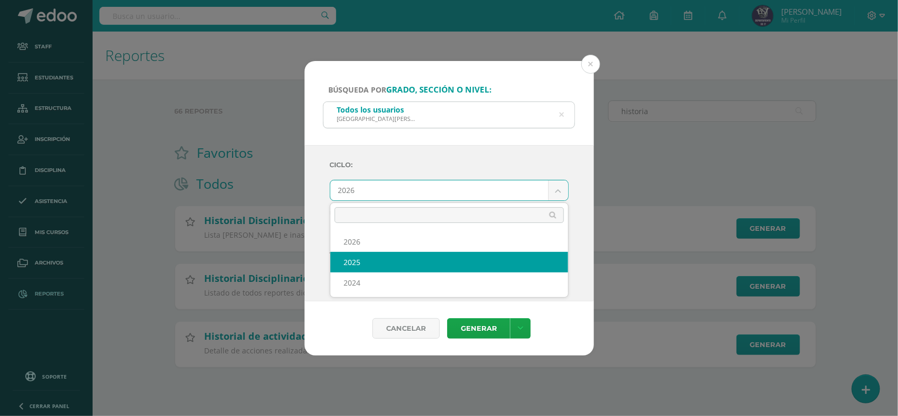
select select "2"
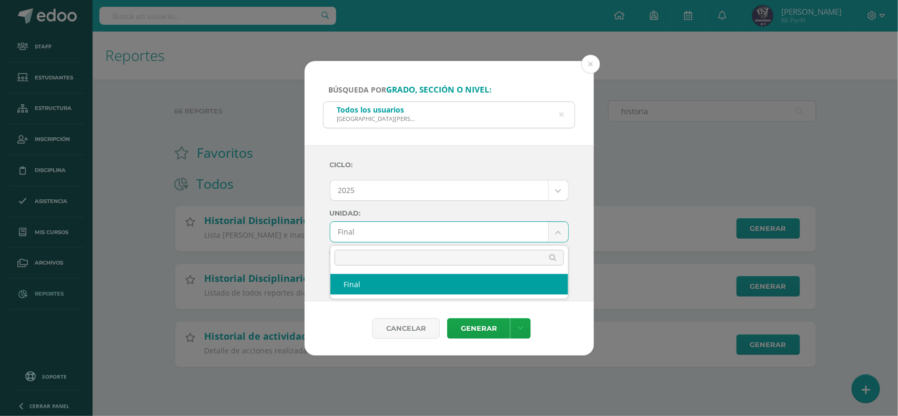
click at [431, 233] on body "Búsqueda por grado, sección o nivel: Todos los usuarios Colegio Bilingüe San Ju…" at bounding box center [449, 200] width 898 height 401
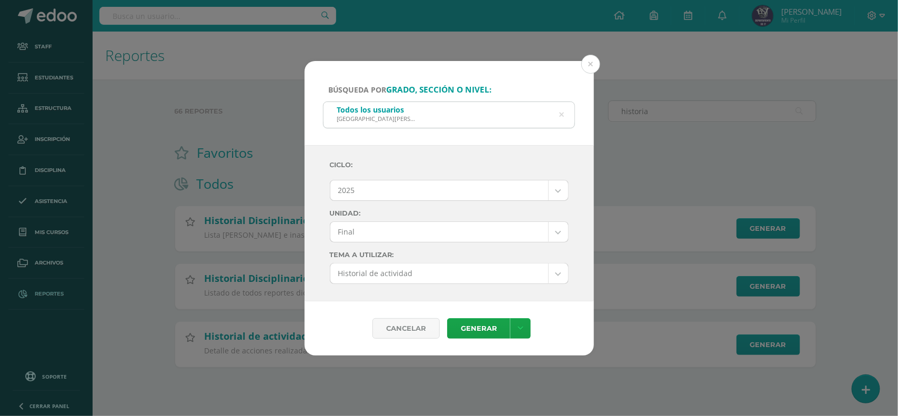
click at [431, 235] on body "Búsqueda por grado, sección o nivel: Todos los usuarios Colegio Bilingüe San Ju…" at bounding box center [449, 200] width 898 height 401
click at [484, 326] on link "Generar" at bounding box center [478, 328] width 63 height 21
click at [563, 109] on icon at bounding box center [562, 115] width 22 height 22
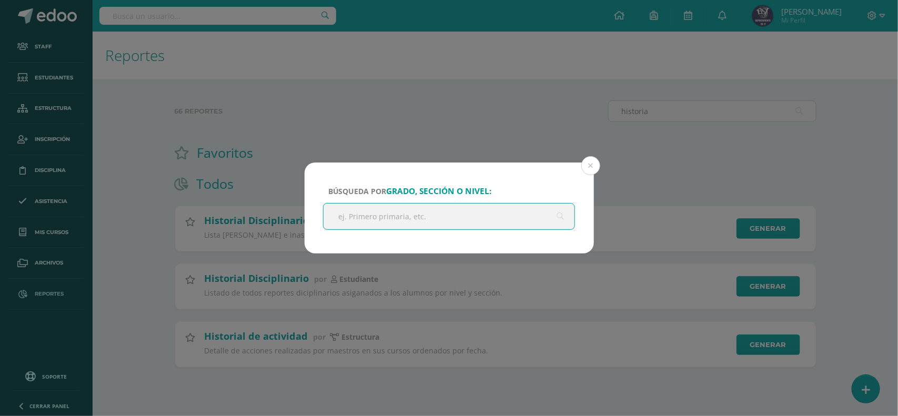
click at [368, 231] on div "Búsqueda por grado, sección o nivel: reading" at bounding box center [448, 207] width 289 height 91
click at [369, 223] on input "text" at bounding box center [448, 217] width 251 height 26
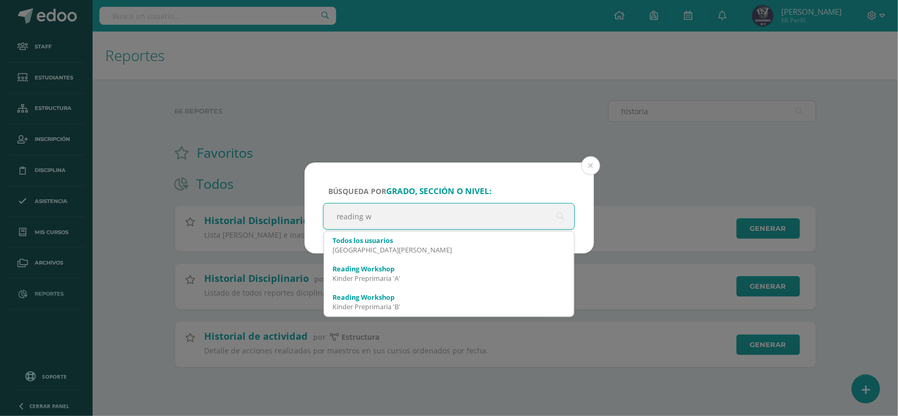
type input "reading wo"
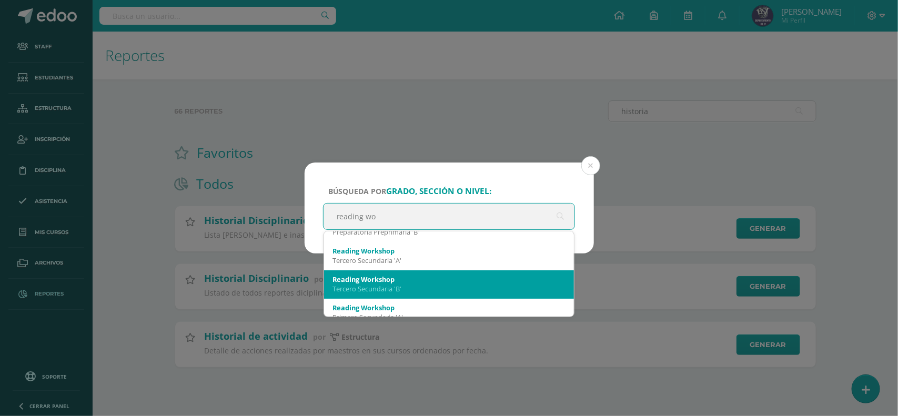
click at [406, 285] on div "Tercero Secundaria 'B'" at bounding box center [448, 288] width 233 height 9
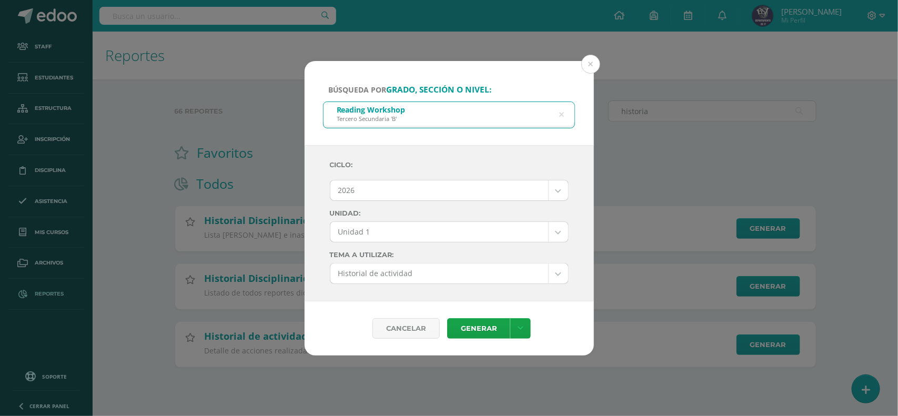
click at [391, 190] on body "Búsqueda por grado, sección o nivel: Reading Workshop Tercero Secundaria 'B' re…" at bounding box center [449, 200] width 898 height 401
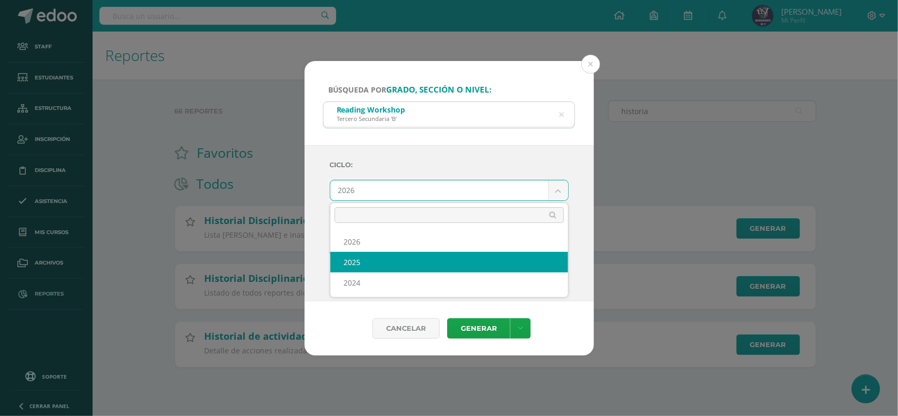
select select "2"
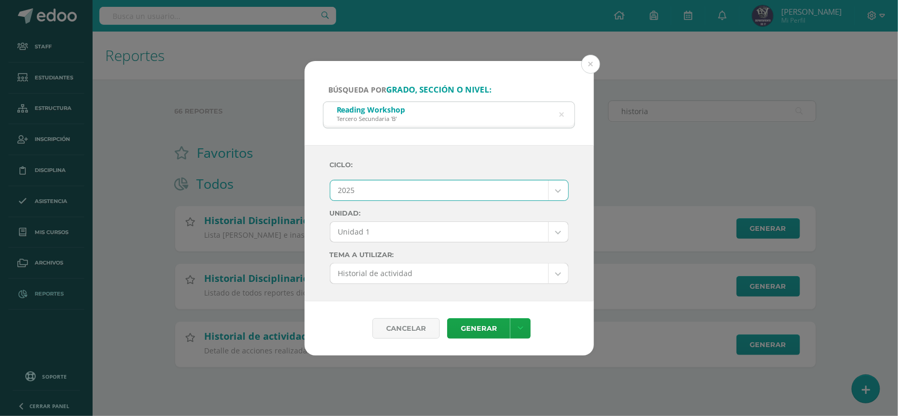
click at [405, 229] on body "Búsqueda por grado, sección o nivel: Reading Workshop Tercero Secundaria 'B' re…" at bounding box center [449, 200] width 898 height 401
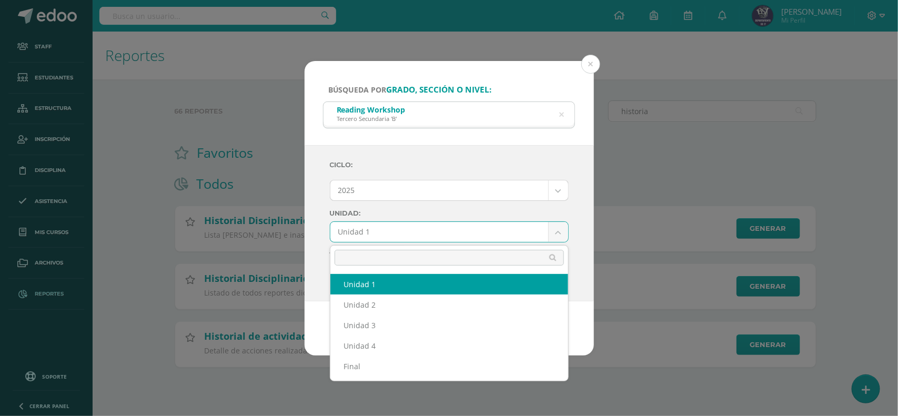
click at [406, 231] on body "Búsqueda por grado, sección o nivel: Reading Workshop Tercero Secundaria 'B' re…" at bounding box center [449, 200] width 898 height 401
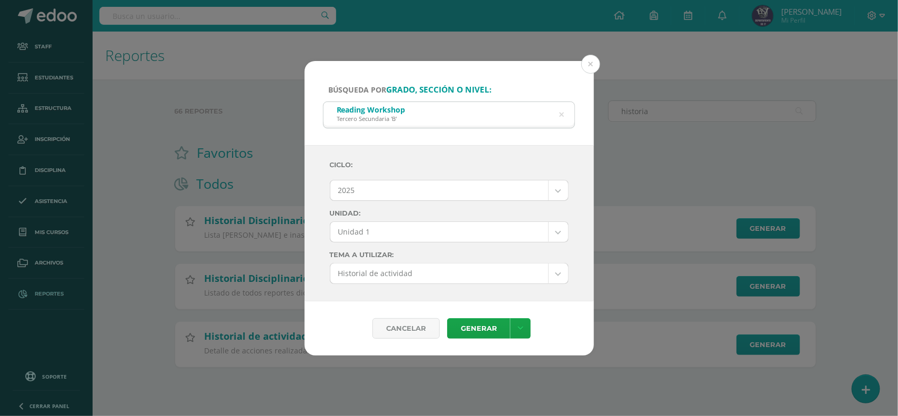
click at [418, 214] on label "Unidad:" at bounding box center [449, 213] width 239 height 8
click at [458, 259] on div "Ciclo: 2025 2026 2025 2024 Unidad: Unidad 1 Unidad 1 Unidad 2 Unidad 3 Unidad 4…" at bounding box center [449, 219] width 239 height 130
click at [453, 269] on body "Búsqueda por grado, sección o nivel: Reading Workshop Tercero Secundaria 'B' re…" at bounding box center [449, 200] width 898 height 401
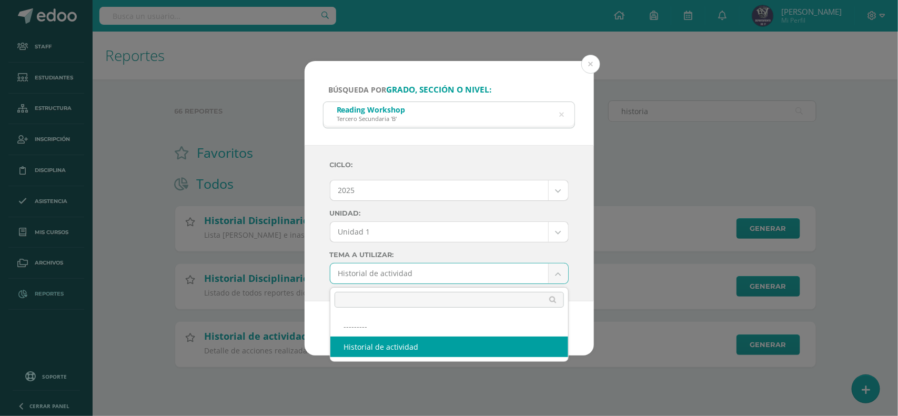
drag, startPoint x: 453, startPoint y: 269, endPoint x: 414, endPoint y: 242, distance: 47.6
click at [453, 269] on body "Búsqueda por grado, sección o nivel: Reading Workshop Tercero Secundaria 'B' re…" at bounding box center [449, 200] width 898 height 401
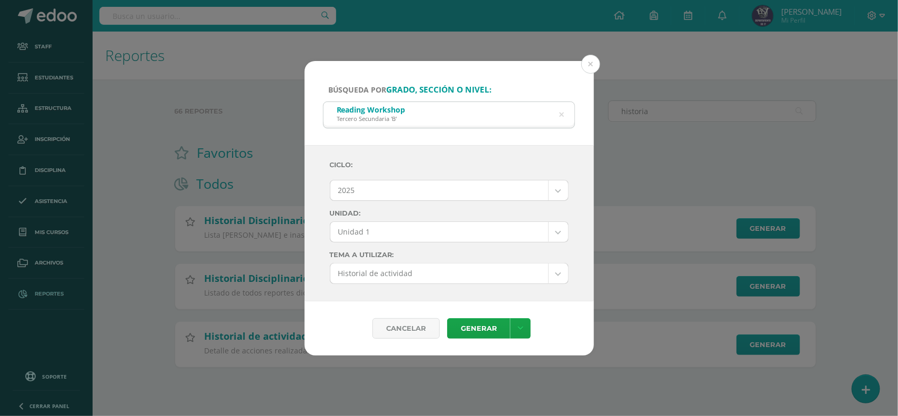
click at [401, 234] on body "Búsqueda por grado, sección o nivel: Reading Workshop Tercero Secundaria 'B' re…" at bounding box center [449, 200] width 898 height 401
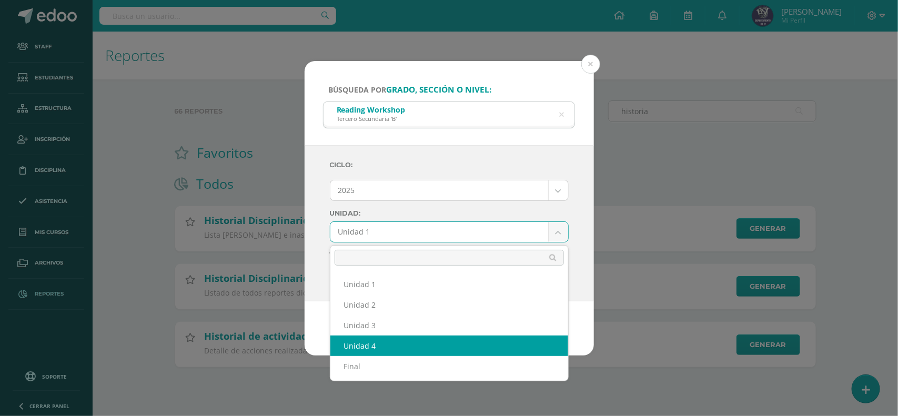
select select "Unidad 4"
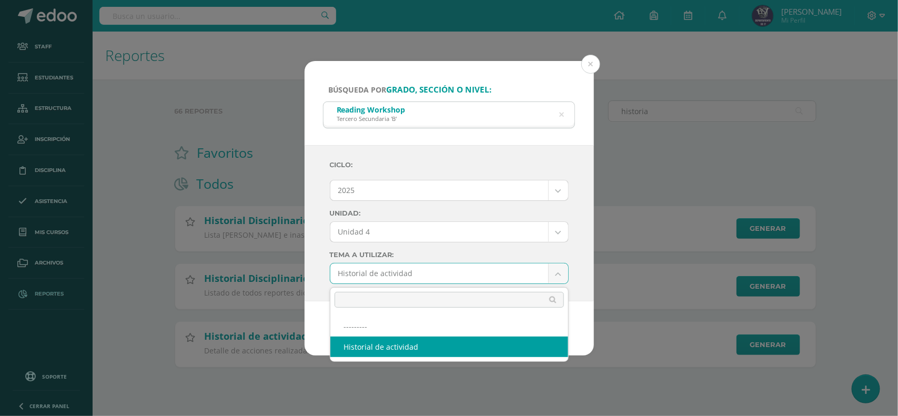
click at [423, 281] on body "Búsqueda por grado, sección o nivel: Reading Workshop Tercero Secundaria 'B' re…" at bounding box center [449, 200] width 898 height 401
select select
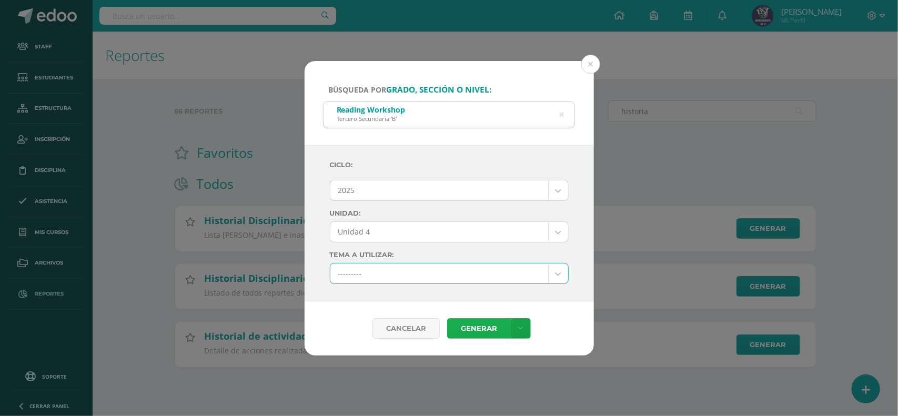
click at [482, 334] on link "Generar" at bounding box center [478, 328] width 63 height 21
click at [254, 12] on div "Búsqueda por grado, sección o nivel: Reading Workshop Tercero Secundaria 'B' re…" at bounding box center [449, 208] width 898 height 416
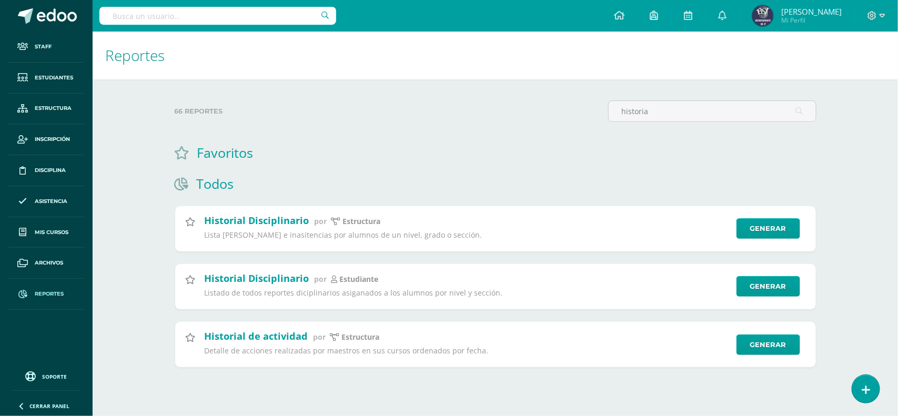
click at [306, 29] on div at bounding box center [217, 16] width 237 height 32
click at [305, 24] on input "text" at bounding box center [217, 16] width 237 height 18
type input "melisa"
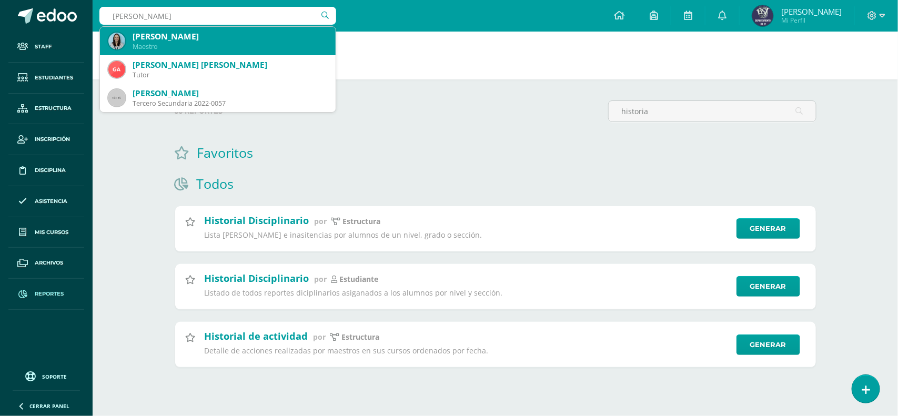
click at [164, 42] on div "Melissa Arevalo" at bounding box center [230, 36] width 195 height 11
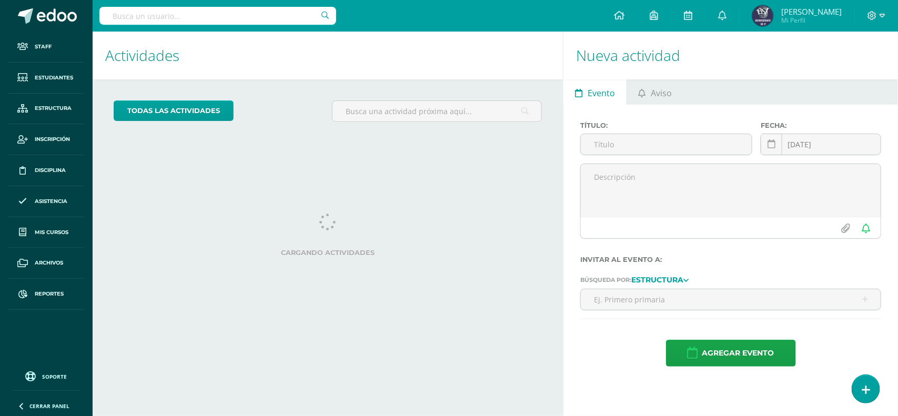
click at [250, 19] on input "text" at bounding box center [217, 16] width 237 height 18
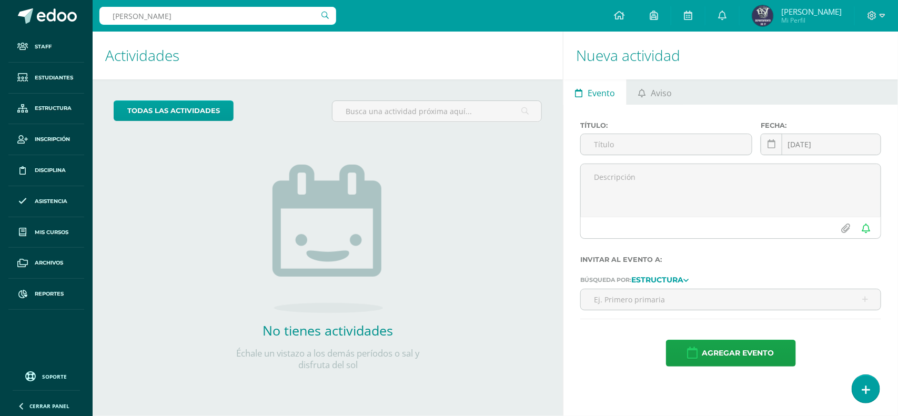
click at [211, 24] on input "victor esquivel" at bounding box center [217, 16] width 237 height 18
type input "victor esquivel"
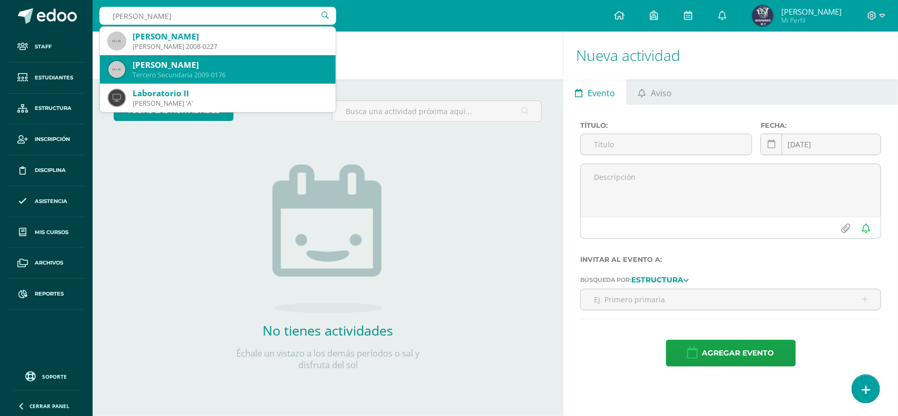
click at [151, 76] on div "Tercero Secundaria 2009-0176" at bounding box center [230, 74] width 195 height 9
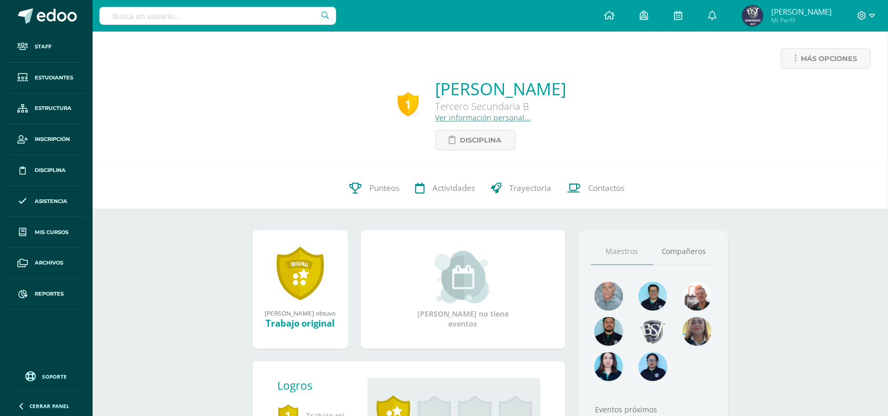
click at [435, 114] on link "Ver información personal..." at bounding box center [483, 118] width 96 height 10
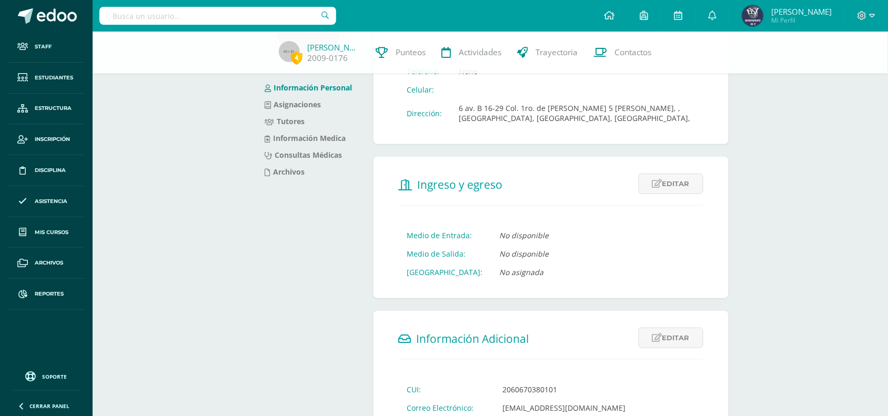
scroll to position [197, 0]
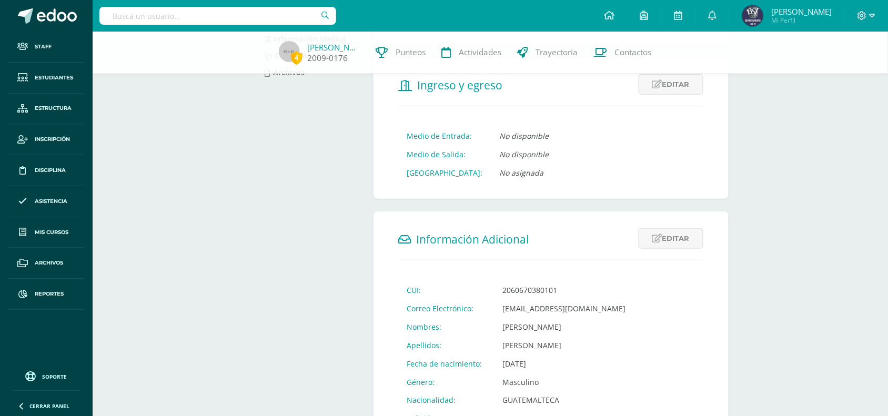
click at [332, 46] on link "[PERSON_NAME]" at bounding box center [334, 47] width 53 height 11
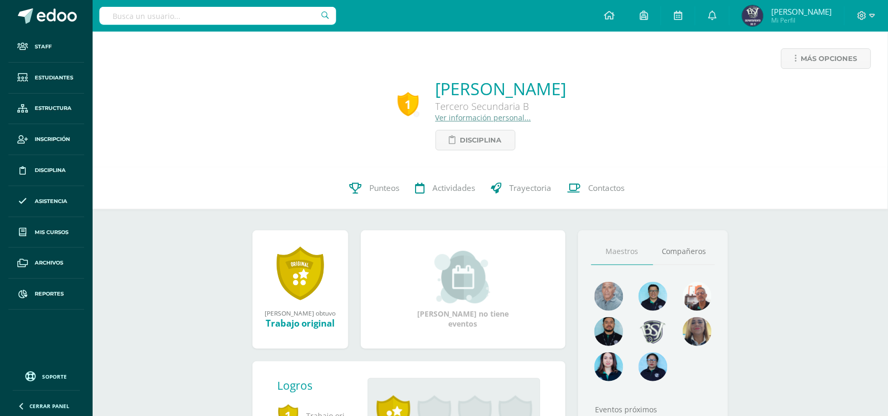
click at [58, 376] on span "Soporte" at bounding box center [55, 376] width 25 height 7
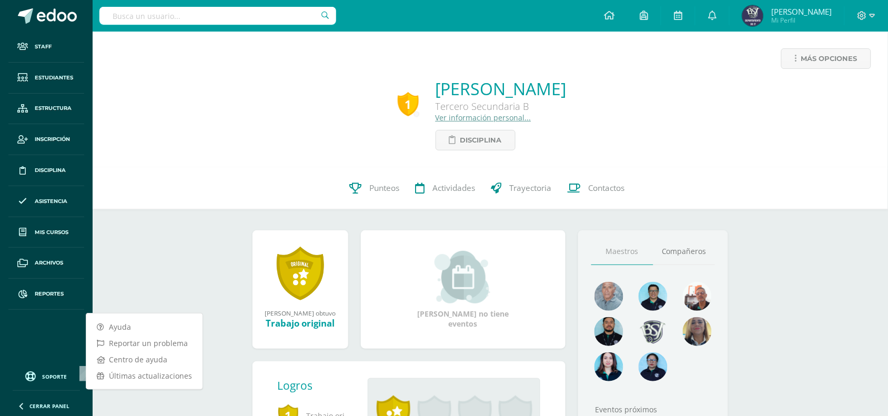
drag, startPoint x: 118, startPoint y: 324, endPoint x: 145, endPoint y: 321, distance: 26.5
click at [118, 324] on link "Ayuda" at bounding box center [144, 327] width 116 height 16
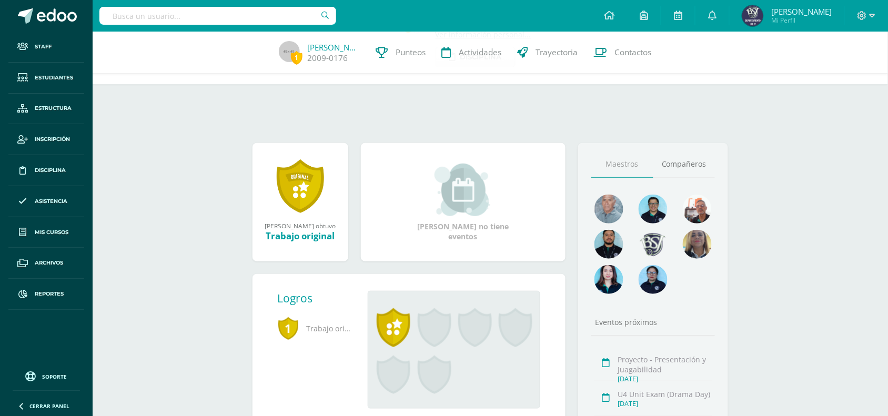
scroll to position [172, 0]
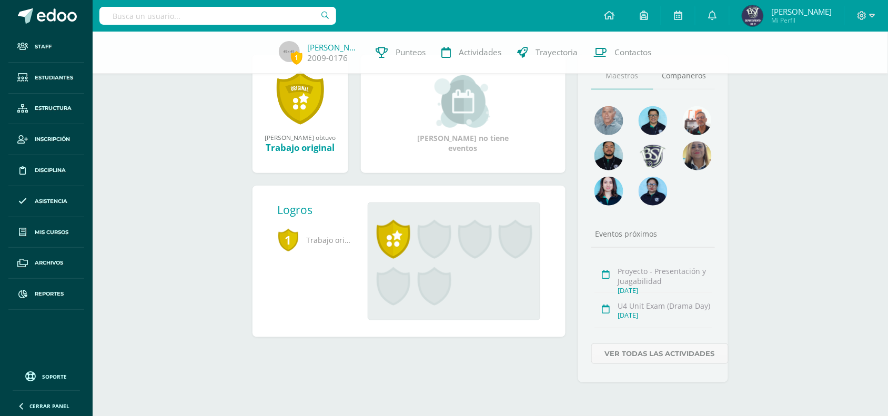
click at [287, 14] on input "text" at bounding box center [217, 16] width 237 height 18
type input "melisa"
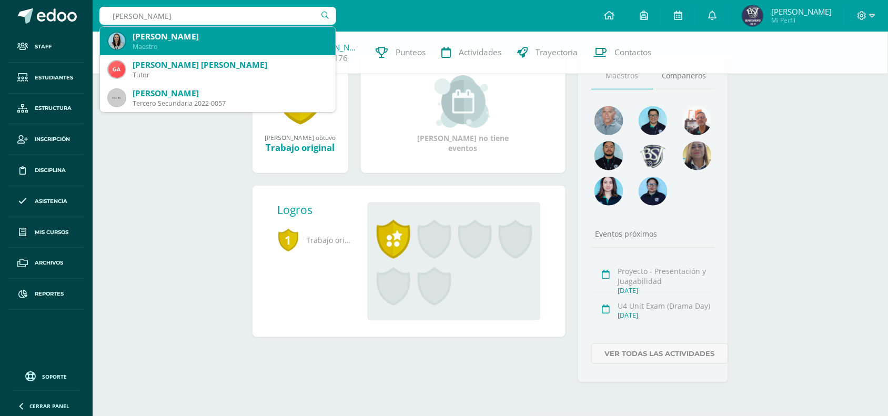
click at [179, 40] on div "[PERSON_NAME]" at bounding box center [230, 36] width 195 height 11
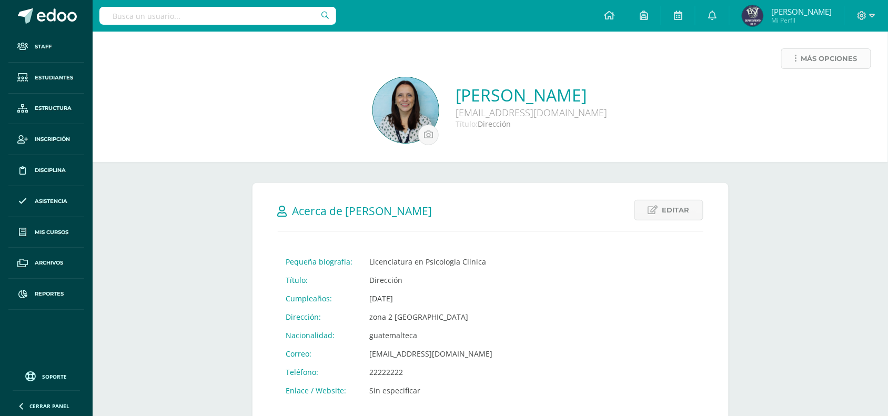
click at [794, 56] on link "Más opciones" at bounding box center [826, 58] width 90 height 21
click at [816, 127] on link "Historial de actividad" at bounding box center [807, 125] width 108 height 16
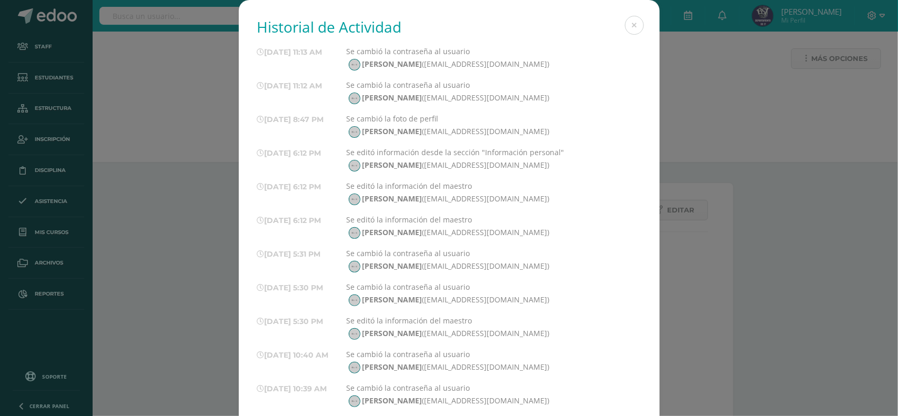
click at [638, 29] on div "Historial de Actividad 13/10/25 11:13 AM Se cambió la contraseña al usuario Mel…" at bounding box center [449, 285] width 421 height 571
click at [633, 27] on button at bounding box center [634, 25] width 19 height 19
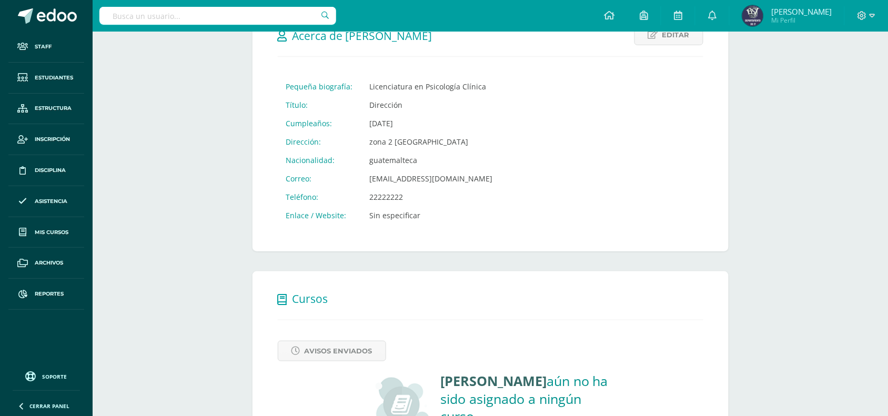
scroll to position [239, 0]
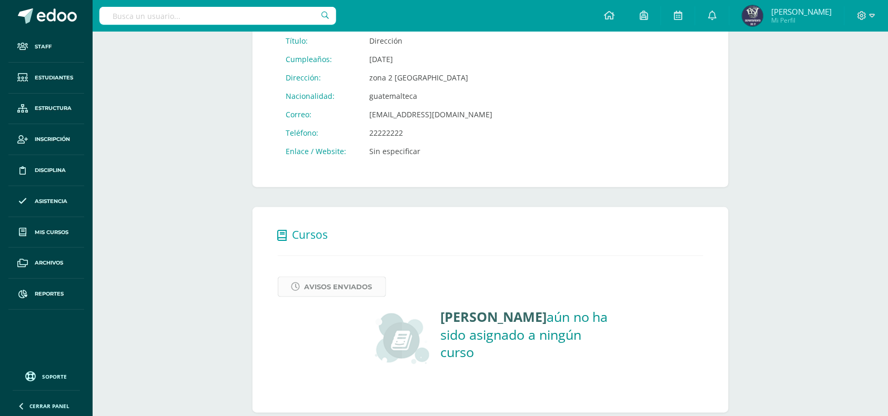
click at [338, 290] on span "Avisos Enviados" at bounding box center [338, 286] width 68 height 19
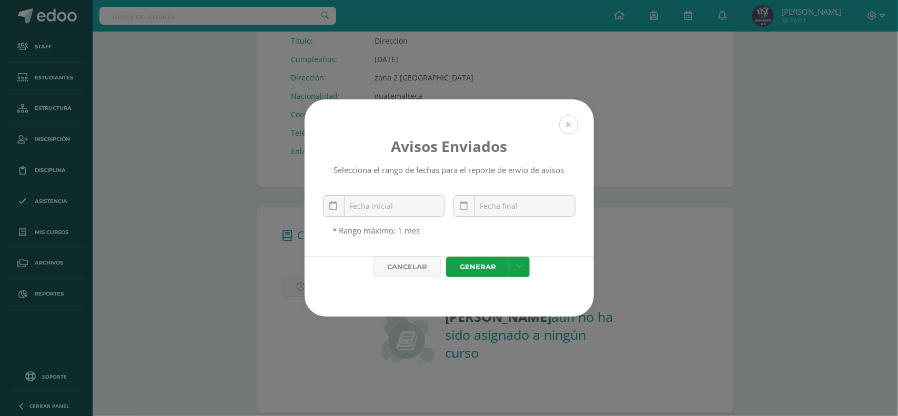
click at [569, 121] on button at bounding box center [568, 124] width 19 height 19
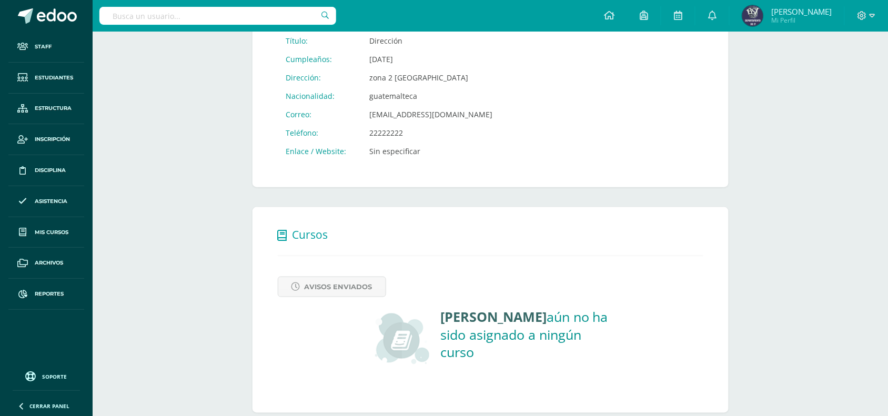
click at [64, 371] on link "Soporte" at bounding box center [46, 376] width 67 height 14
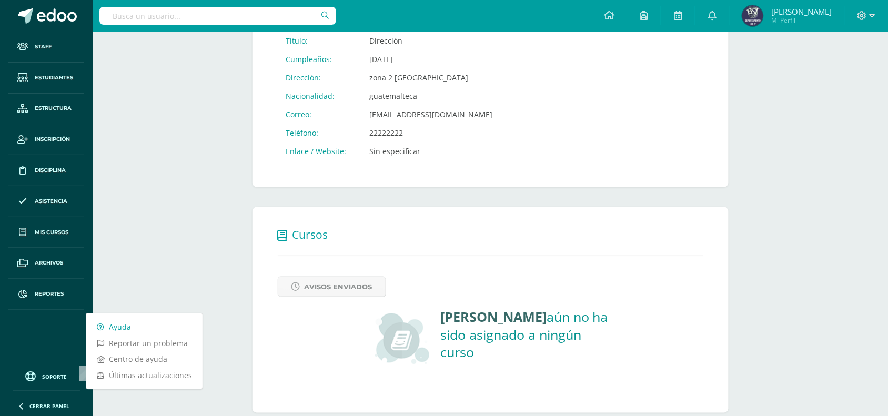
click at [106, 326] on link "Ayuda" at bounding box center [144, 327] width 116 height 16
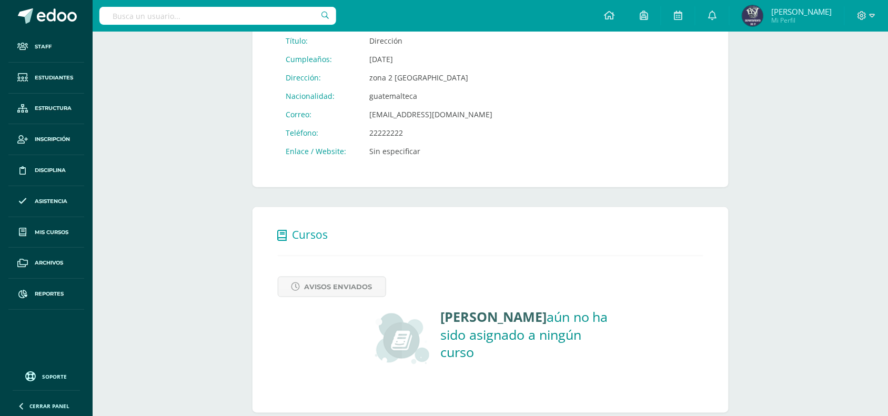
click at [205, 41] on div "Más opciones Melissa Arevalo dsecundaria@bilinguesanjuan.edu.gt Título: Direcci…" at bounding box center [490, 113] width 795 height 642
drag, startPoint x: 45, startPoint y: 300, endPoint x: 75, endPoint y: 300, distance: 29.4
click at [45, 300] on link "Reportes" at bounding box center [46, 294] width 76 height 31
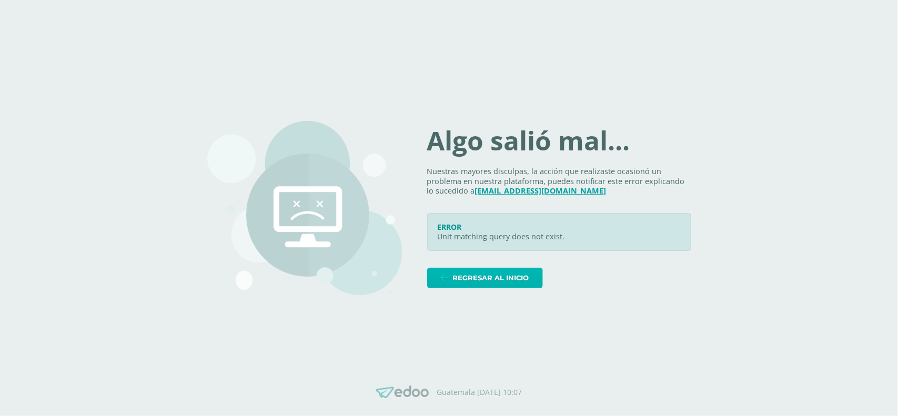
click at [485, 274] on span "Regresar al inicio" at bounding box center [491, 277] width 76 height 19
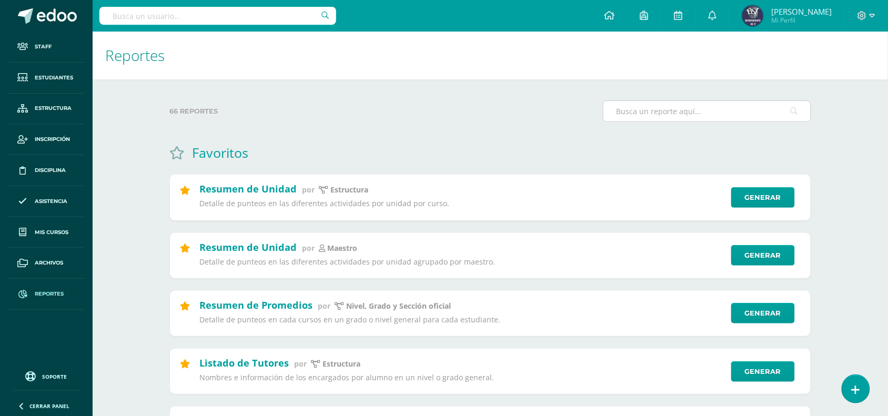
click at [649, 114] on input "text" at bounding box center [706, 111] width 207 height 21
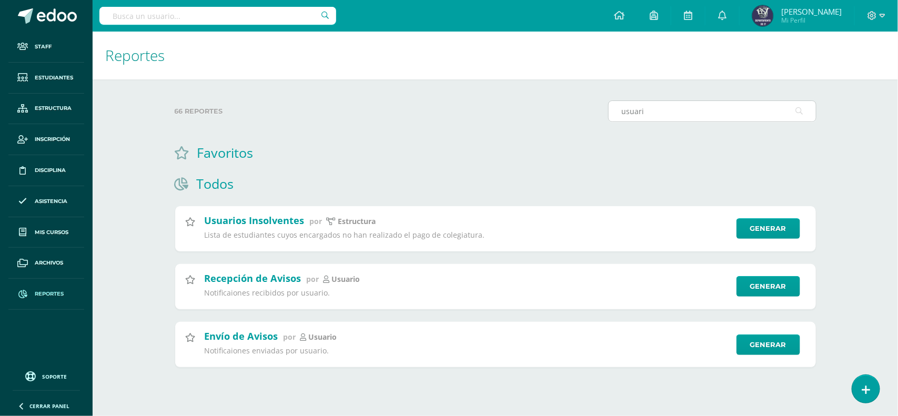
type input "usuario"
click at [698, 108] on input "usuario" at bounding box center [711, 111] width 207 height 21
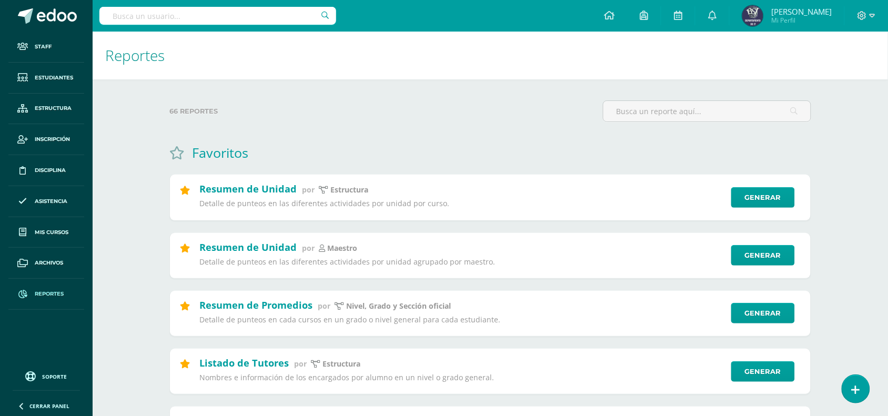
click at [619, 158] on div "Favoritos" at bounding box center [490, 153] width 642 height 18
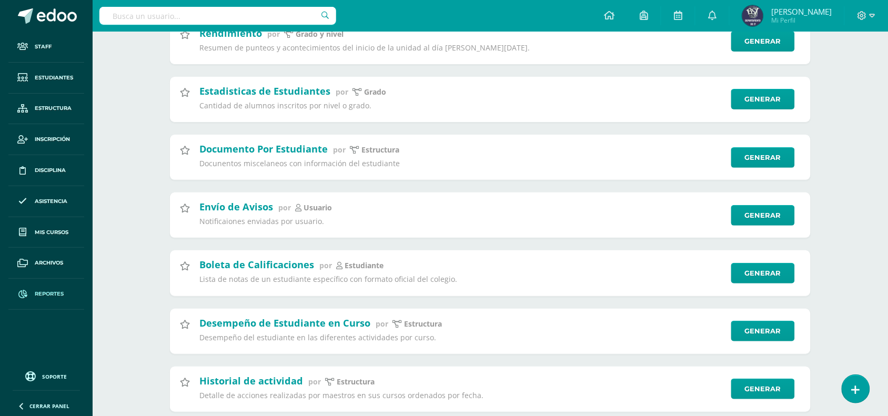
scroll to position [3680, 0]
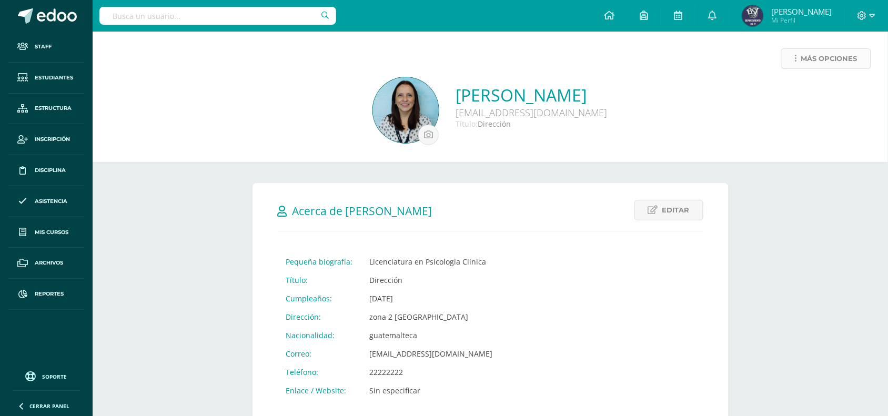
click at [796, 54] on icon at bounding box center [796, 58] width 2 height 9
click at [804, 126] on link "Historial de actividad" at bounding box center [807, 125] width 108 height 16
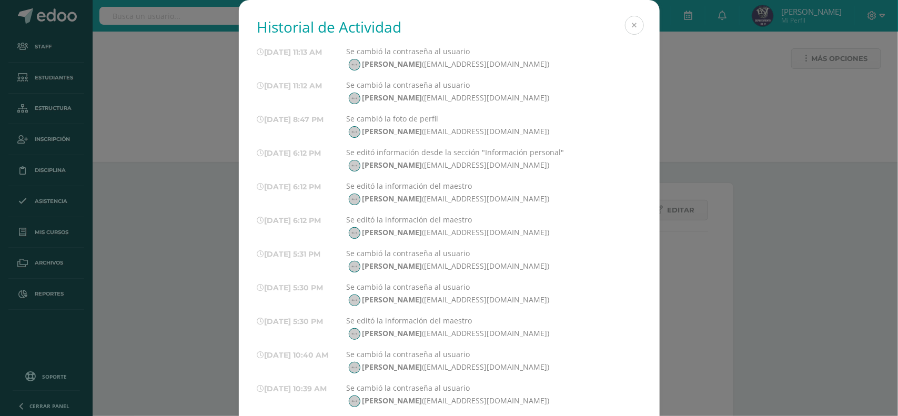
click at [625, 25] on button at bounding box center [634, 25] width 19 height 19
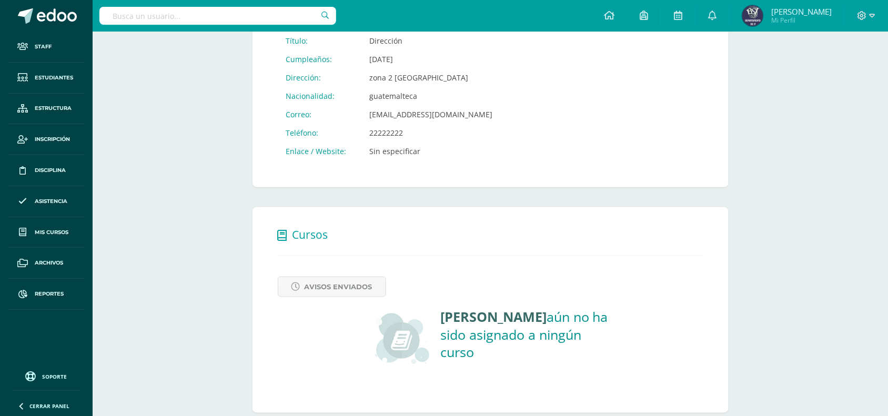
scroll to position [42, 0]
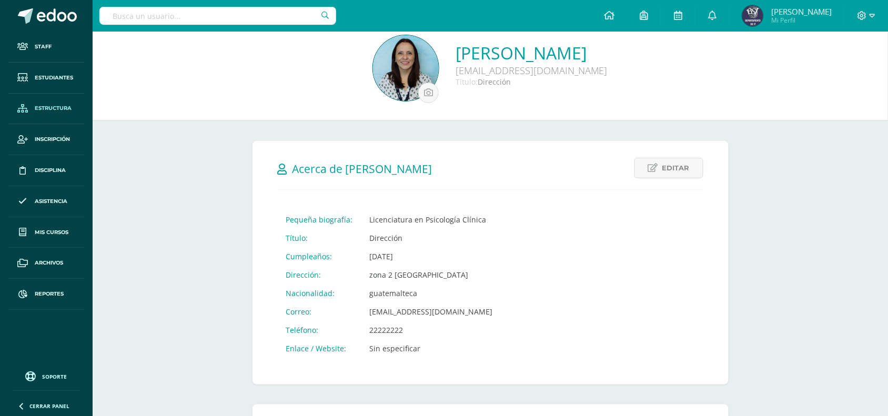
click at [53, 114] on link "Estructura" at bounding box center [46, 109] width 76 height 31
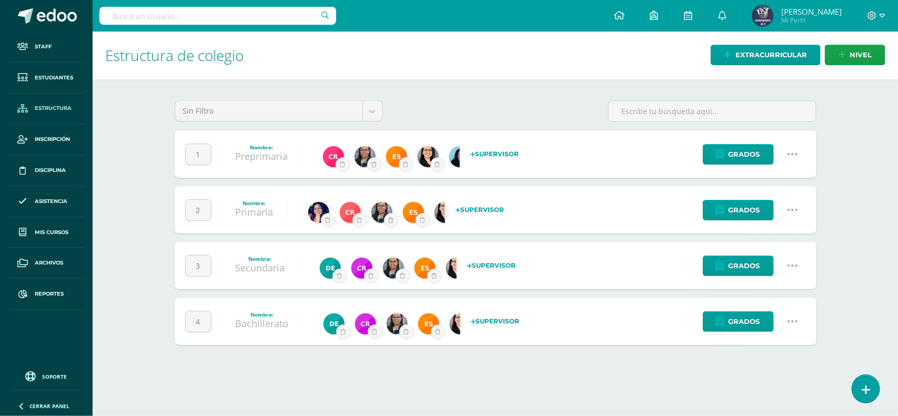
click at [792, 265] on icon at bounding box center [792, 266] width 12 height 12
click at [773, 322] on link "Configuración" at bounding box center [771, 319] width 93 height 16
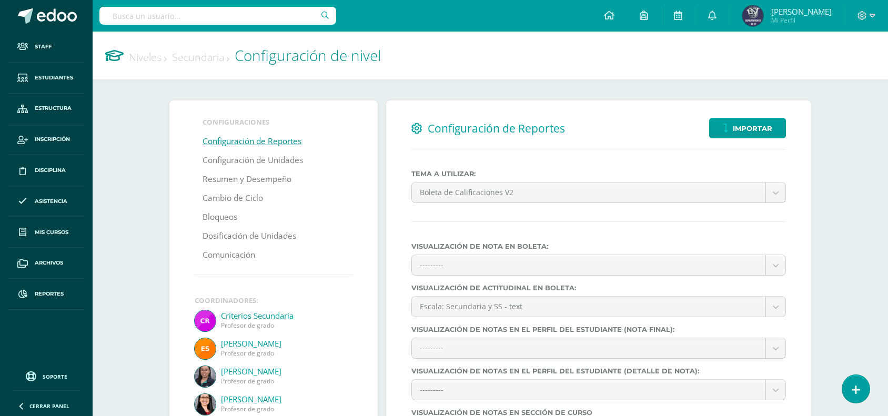
select select
click at [240, 254] on link "Comunicación" at bounding box center [228, 255] width 53 height 19
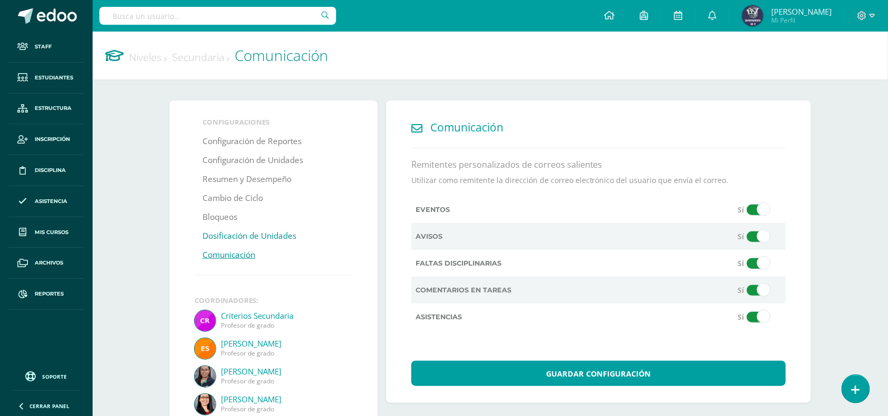
click at [246, 239] on link "Dosificación de Unidades" at bounding box center [249, 236] width 94 height 19
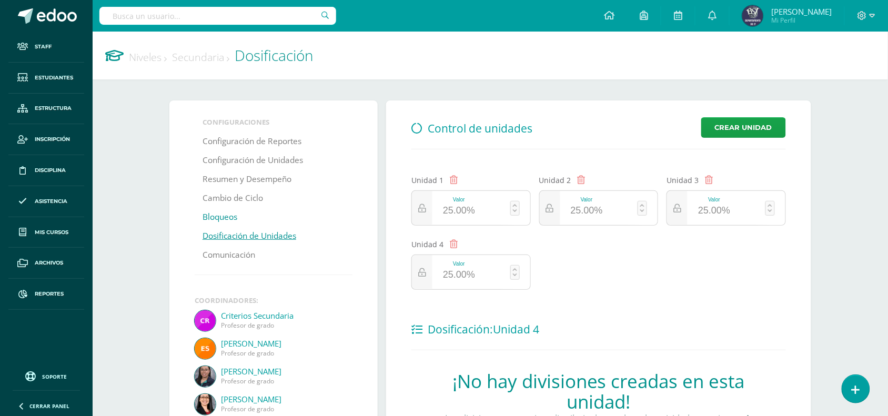
click at [223, 222] on link "Bloqueos" at bounding box center [219, 217] width 35 height 19
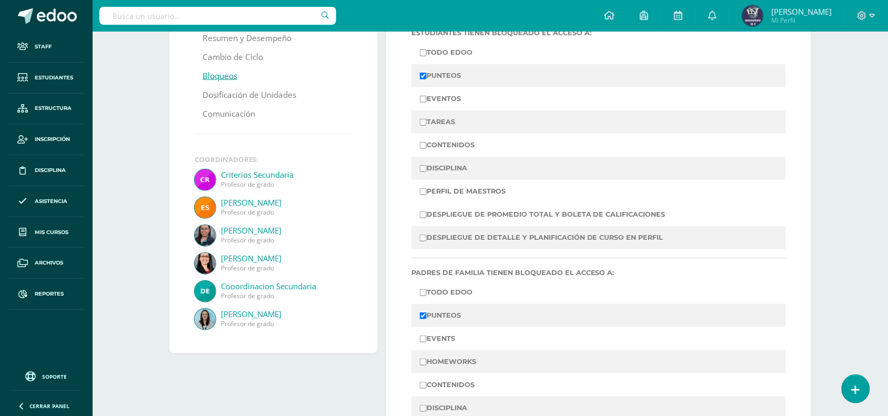
scroll to position [121, 0]
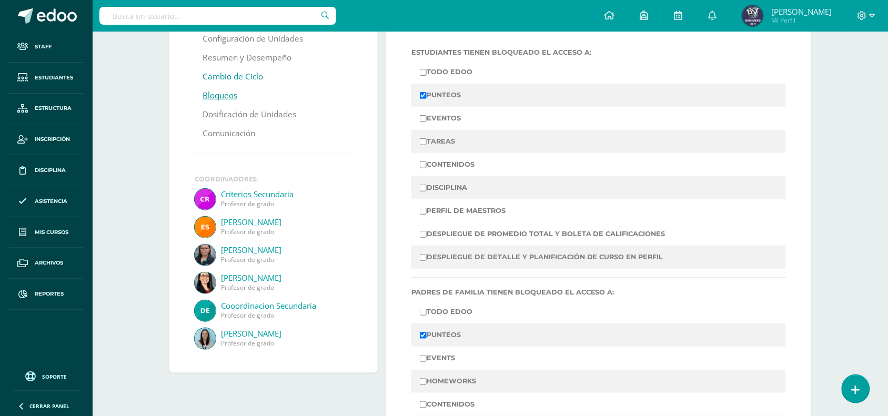
click at [238, 76] on link "Cambio de Ciclo" at bounding box center [232, 76] width 60 height 19
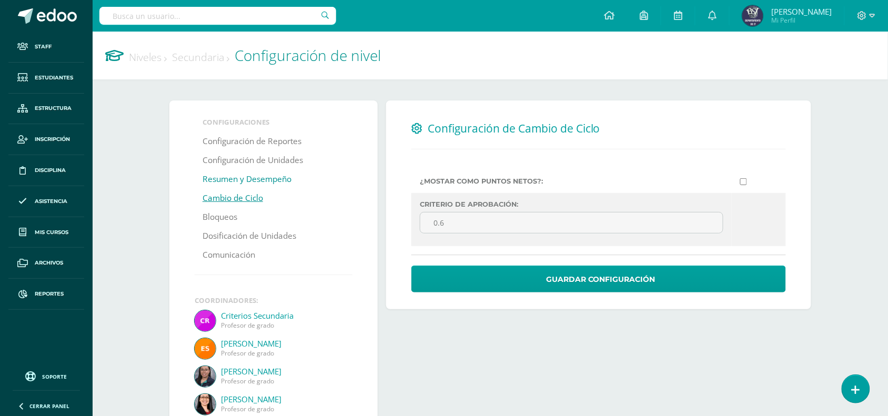
click at [288, 179] on link "Resumen y Desempeño" at bounding box center [246, 179] width 89 height 19
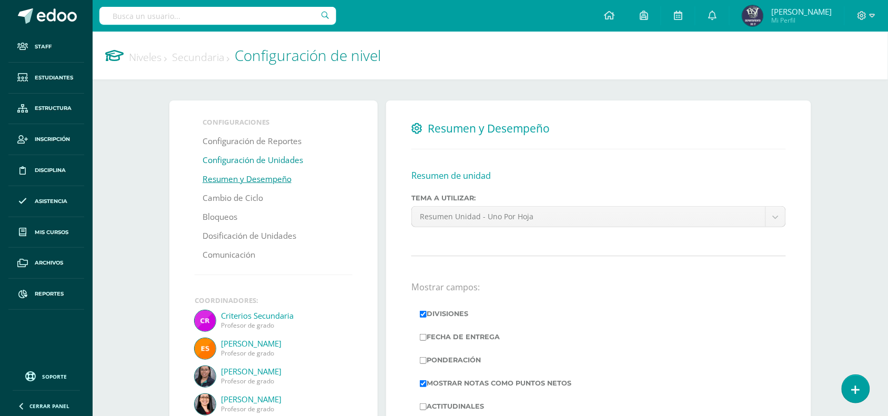
click at [262, 162] on link "Configuración de Unidades" at bounding box center [252, 160] width 100 height 19
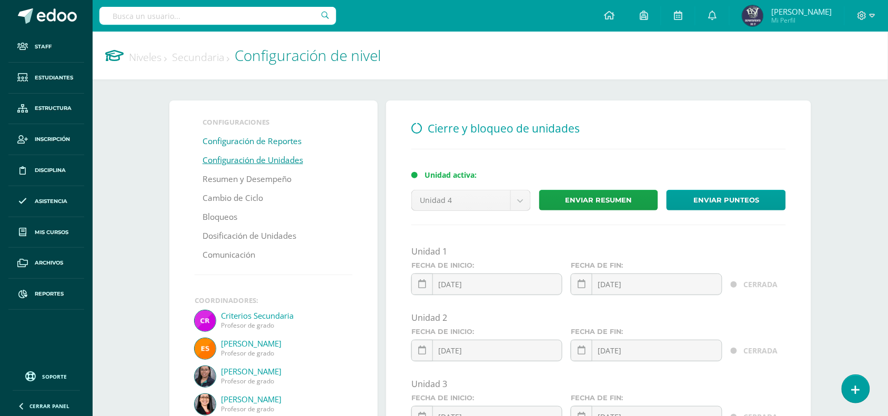
click at [269, 141] on link "Configuración de Reportes" at bounding box center [251, 141] width 99 height 19
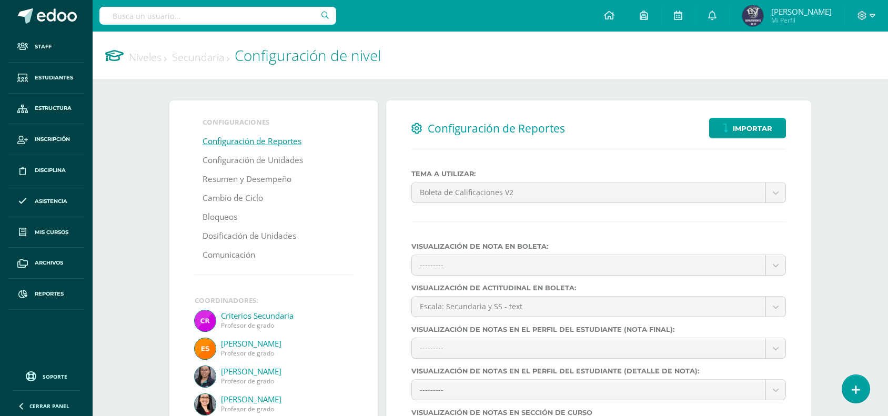
select select
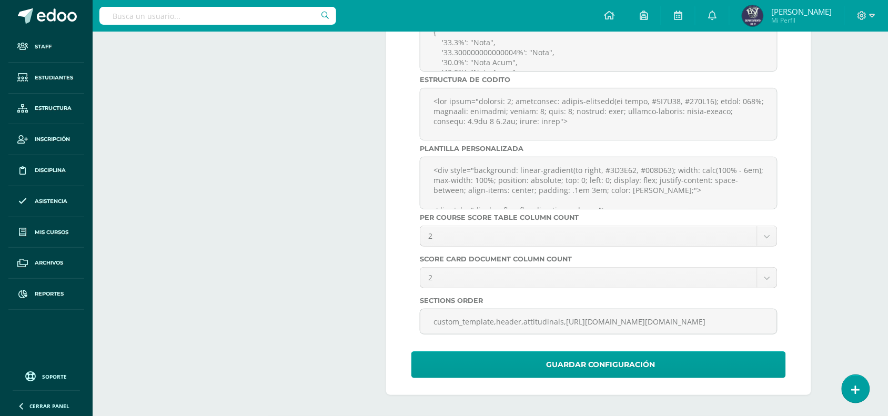
scroll to position [3690, 0]
click at [48, 107] on span "Estructura" at bounding box center [53, 108] width 37 height 8
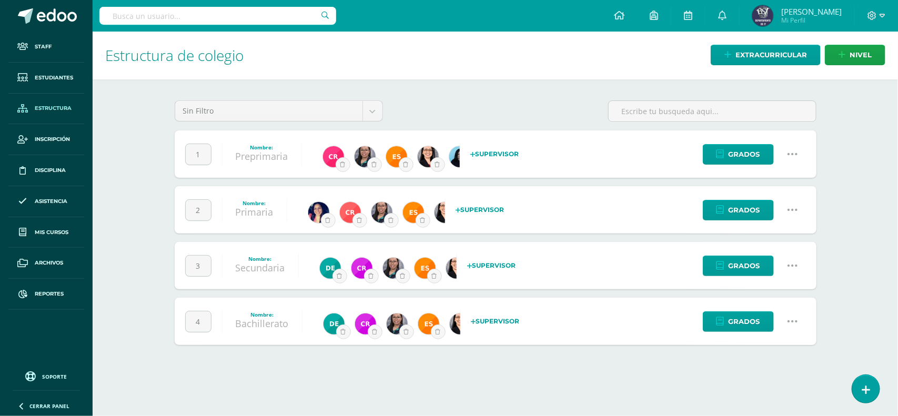
click at [784, 318] on link at bounding box center [792, 321] width 27 height 27
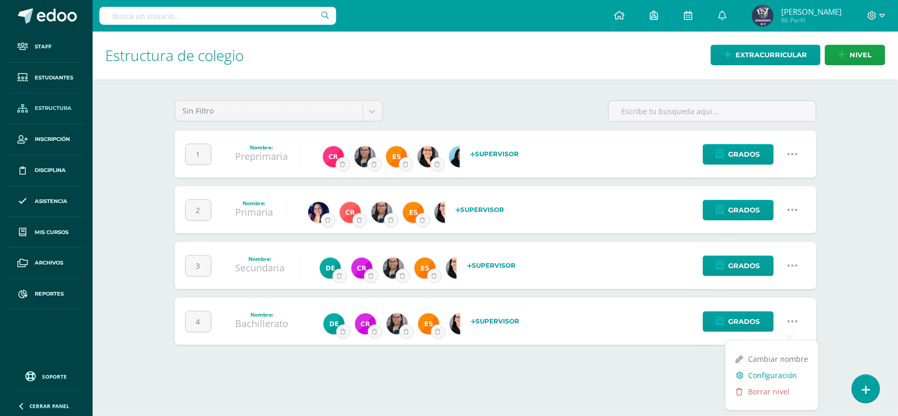
click at [776, 372] on link "Configuración" at bounding box center [771, 375] width 93 height 16
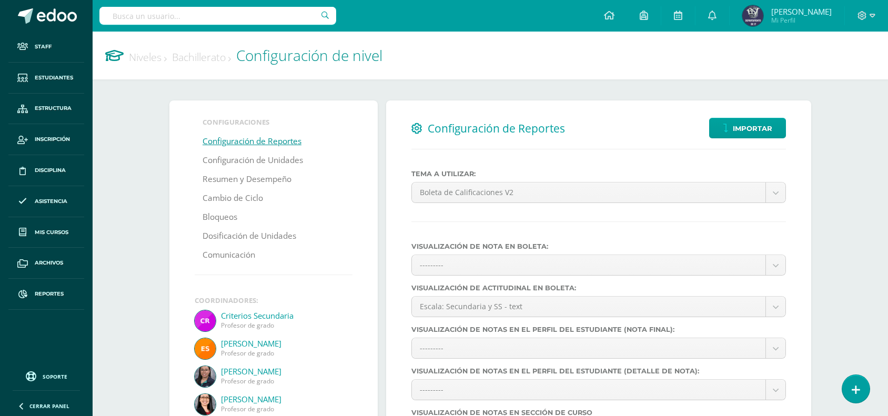
select select
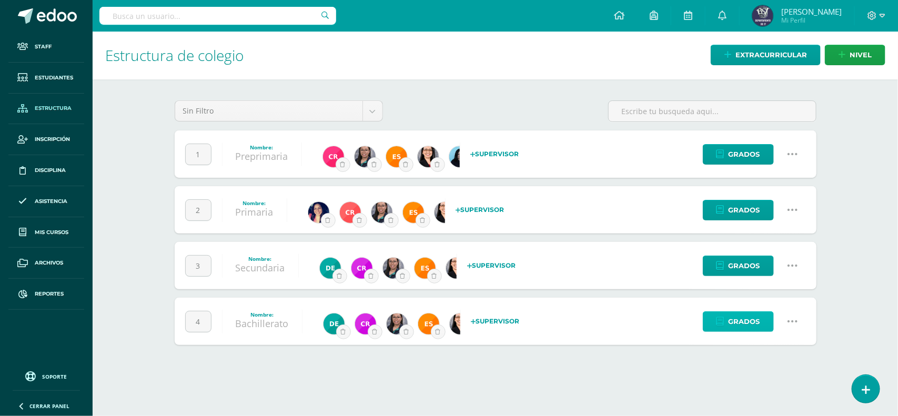
click at [728, 326] on span "Grados" at bounding box center [744, 321] width 32 height 19
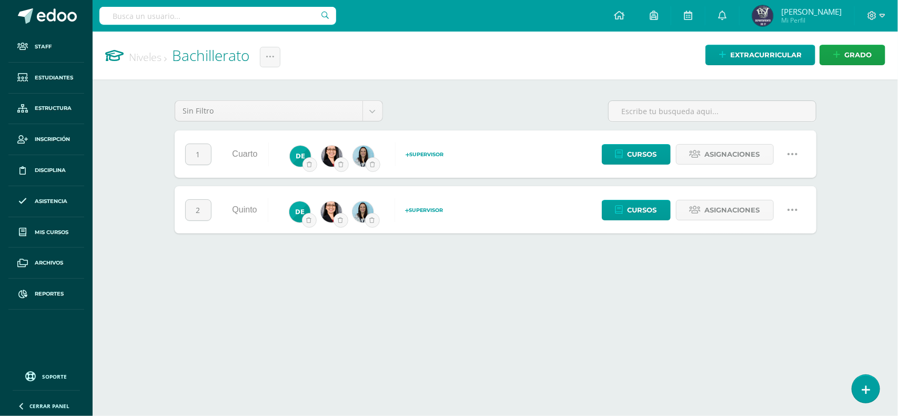
click at [785, 154] on link at bounding box center [792, 154] width 27 height 27
click at [774, 211] on link "Configuración" at bounding box center [771, 208] width 93 height 16
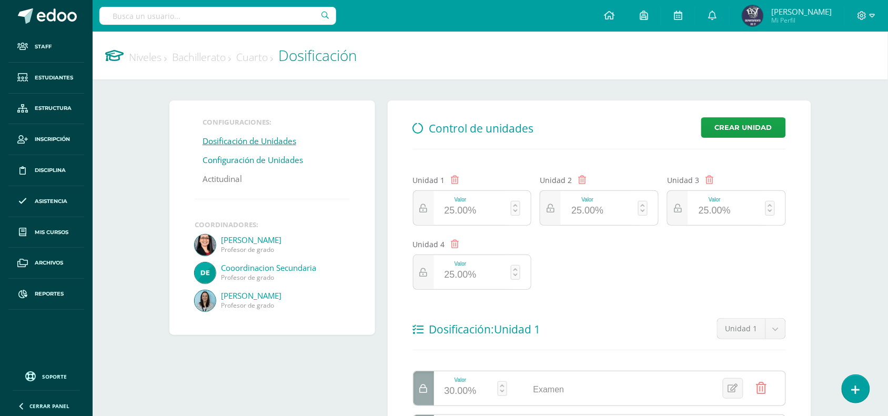
click at [240, 160] on link "Configuración de Unidades" at bounding box center [252, 160] width 100 height 19
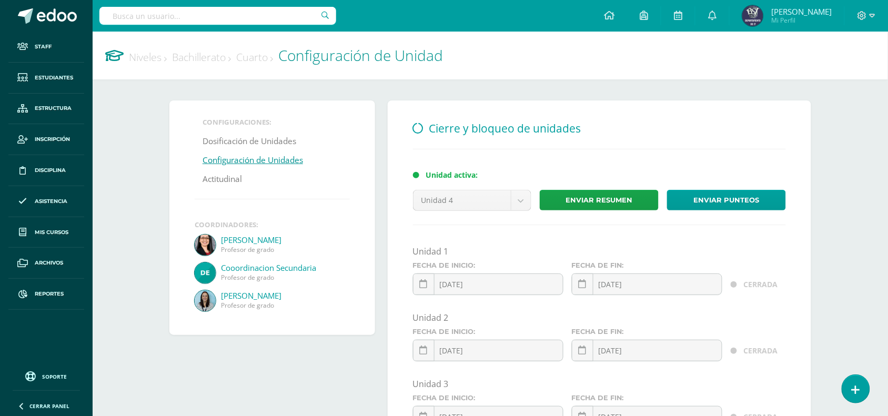
click at [263, 53] on link "Cuarto" at bounding box center [254, 57] width 37 height 14
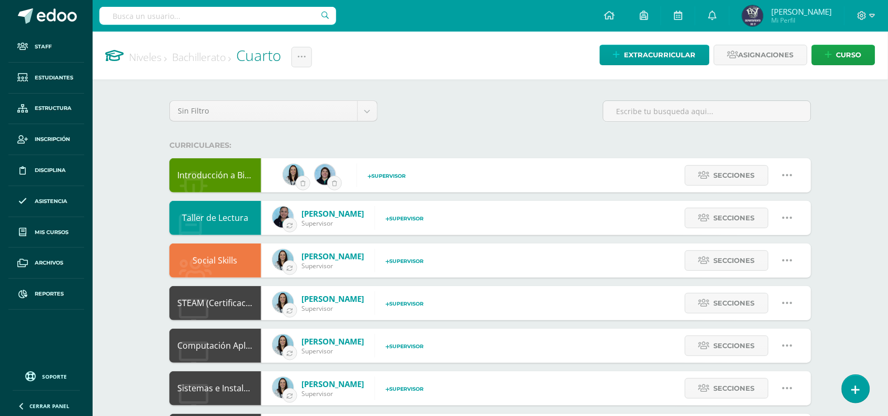
click at [782, 168] on link at bounding box center [787, 175] width 27 height 27
click at [781, 226] on link "Configuración" at bounding box center [766, 229] width 82 height 16
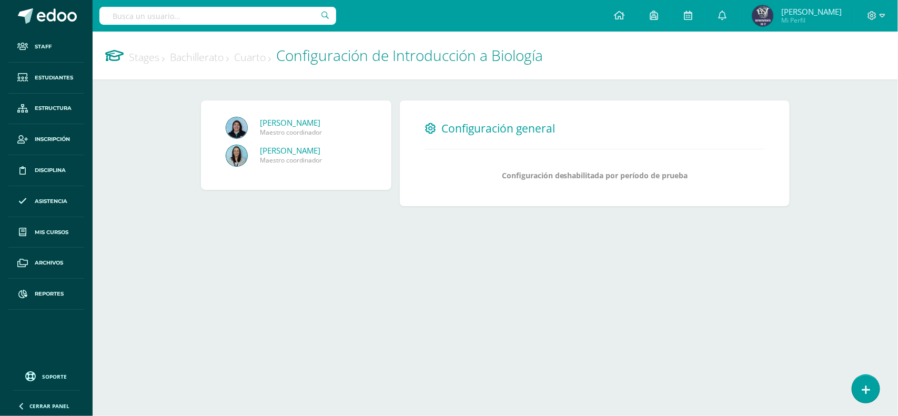
click at [259, 58] on link "Cuarto" at bounding box center [252, 57] width 37 height 14
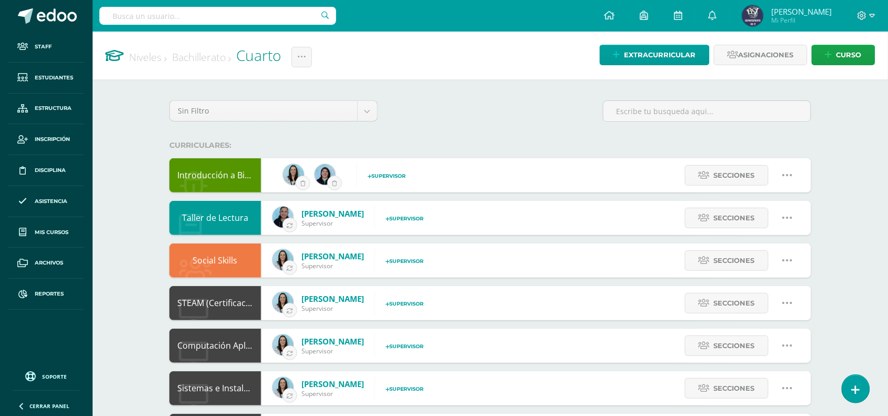
click at [781, 174] on icon at bounding box center [787, 175] width 12 height 12
click at [753, 208] on link "Editar" at bounding box center [766, 213] width 82 height 16
type input "Introducción a Biología"
type input "None"
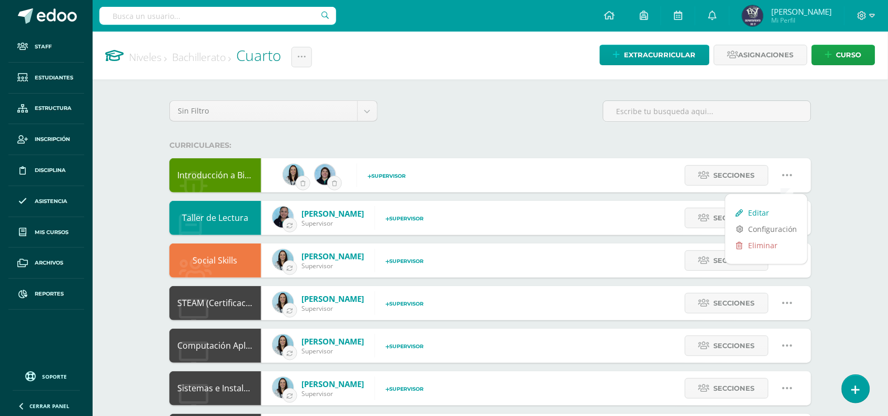
type input "None"
checkbox input "true"
select select "26"
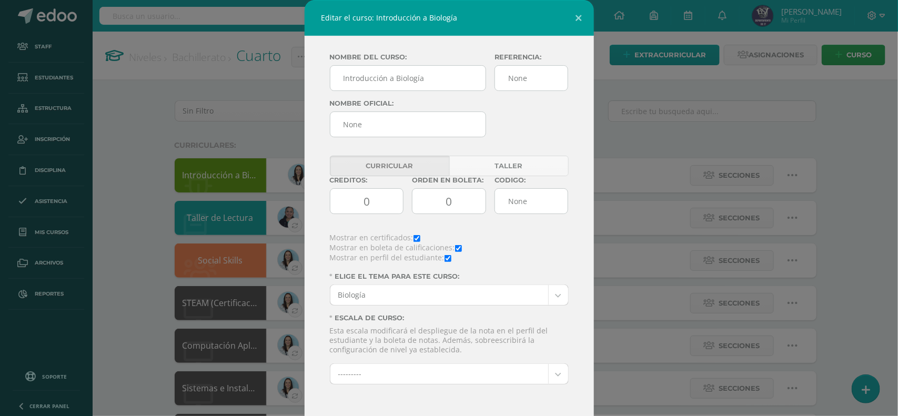
click at [684, 95] on div "Editar el curso: Introducción a Biología Nombre del curso: Introducción a Biolo…" at bounding box center [448, 237] width 889 height 474
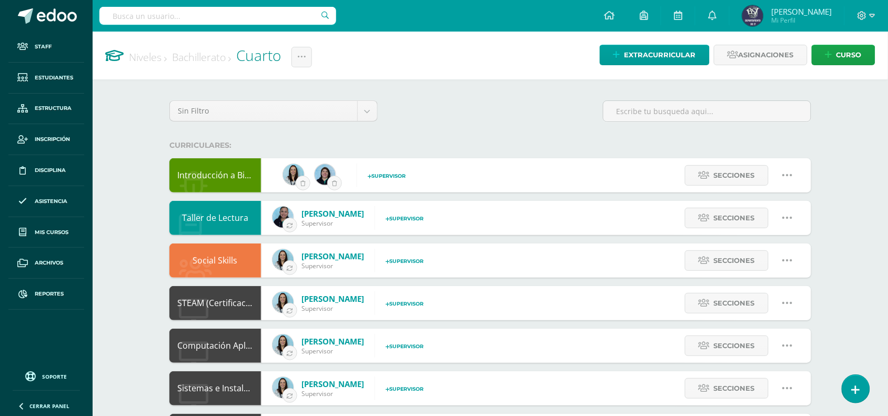
click at [217, 179] on div "Introducción a Biología" at bounding box center [215, 175] width 92 height 34
click at [693, 175] on link "Secciones" at bounding box center [727, 175] width 84 height 21
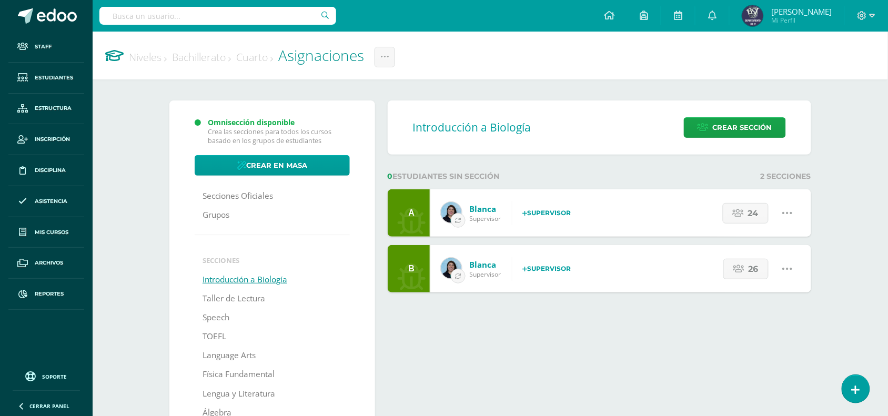
click at [791, 214] on icon at bounding box center [787, 213] width 12 height 12
click at [776, 248] on link "Editar" at bounding box center [766, 250] width 56 height 16
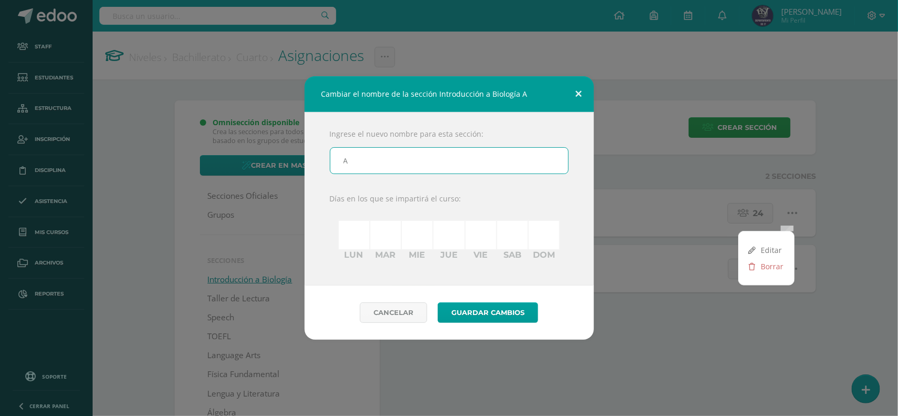
click at [577, 87] on button at bounding box center [579, 94] width 30 height 36
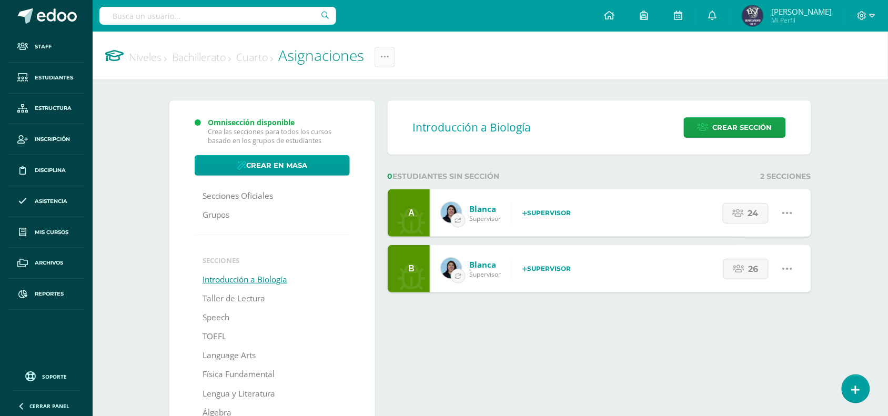
click at [389, 54] on icon at bounding box center [384, 57] width 9 height 9
click at [414, 95] on link "Historial de actividad" at bounding box center [382, 91] width 108 height 16
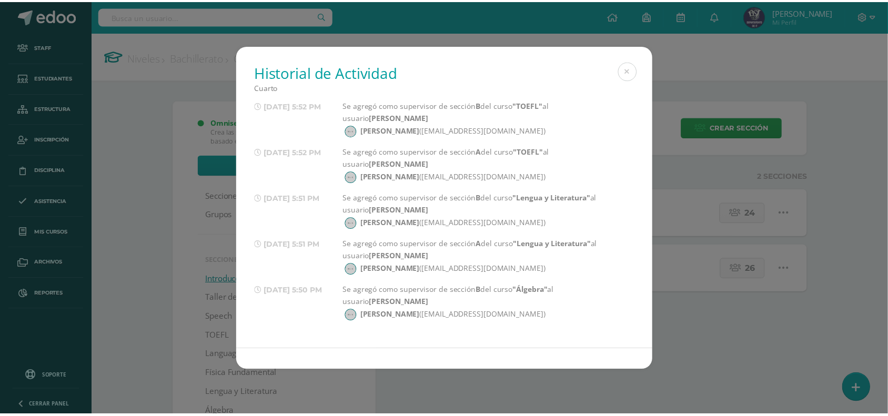
scroll to position [1971, 0]
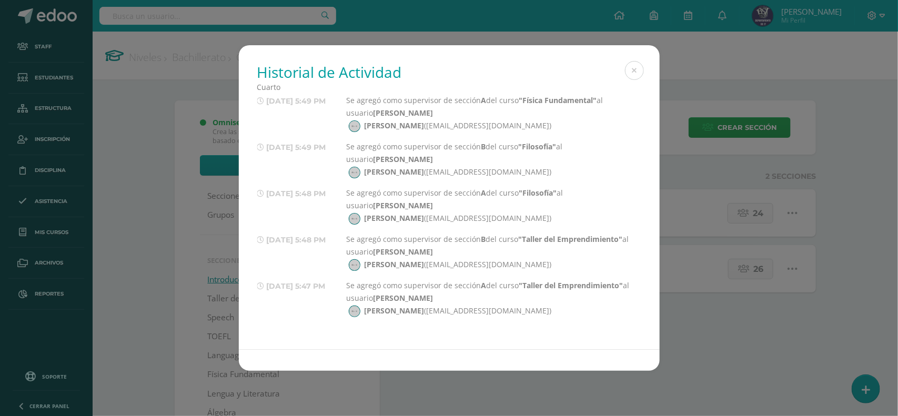
click at [624, 77] on h1 "Historial de Actividad" at bounding box center [449, 72] width 384 height 20
click at [632, 73] on button at bounding box center [634, 70] width 19 height 19
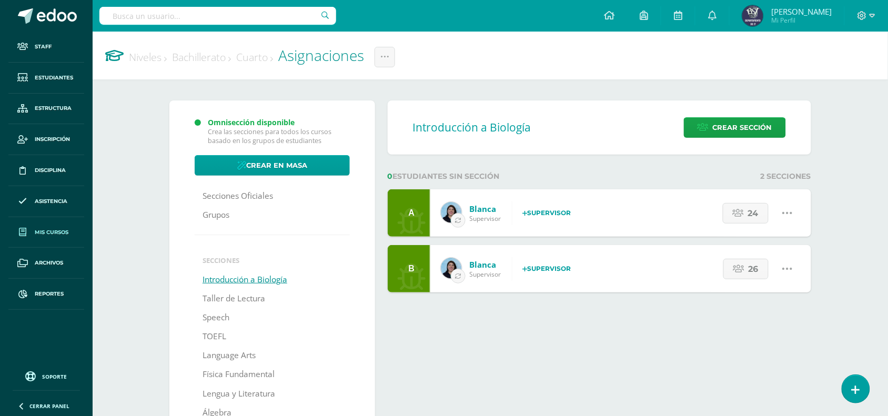
click at [48, 231] on span "Mis cursos" at bounding box center [52, 232] width 34 height 8
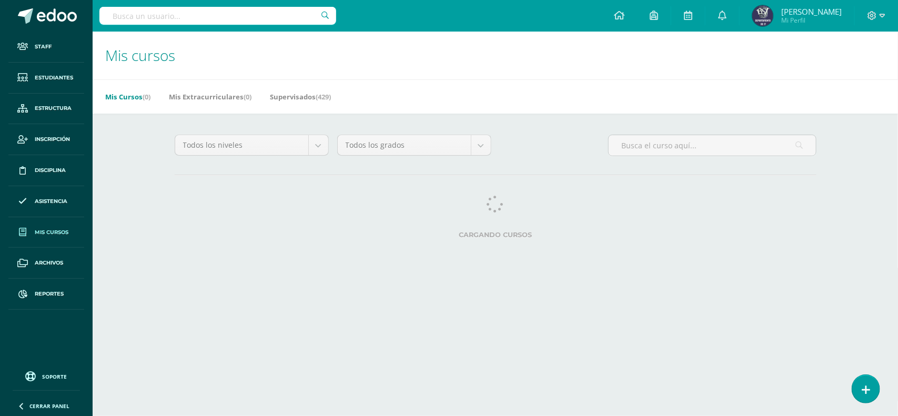
click at [226, 17] on input "text" at bounding box center [217, 16] width 237 height 18
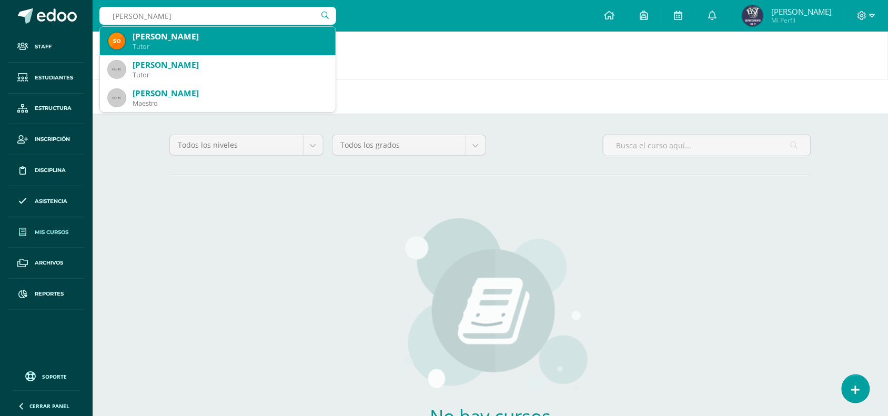
type input "[PERSON_NAME]"
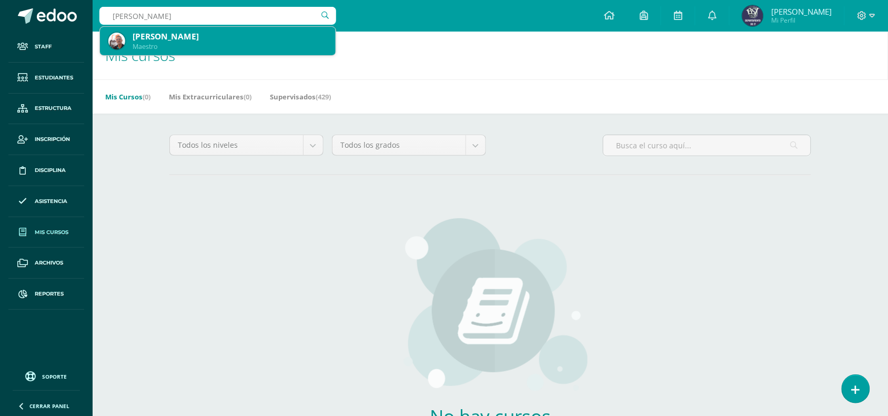
click at [215, 41] on div "[PERSON_NAME]" at bounding box center [230, 36] width 195 height 11
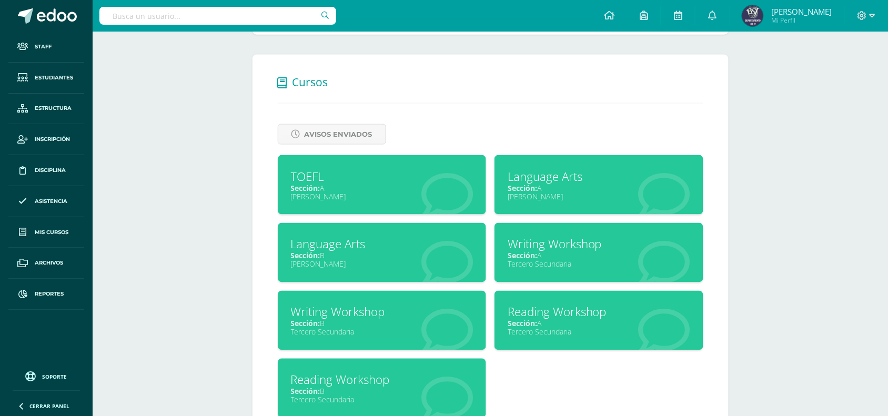
scroll to position [435, 0]
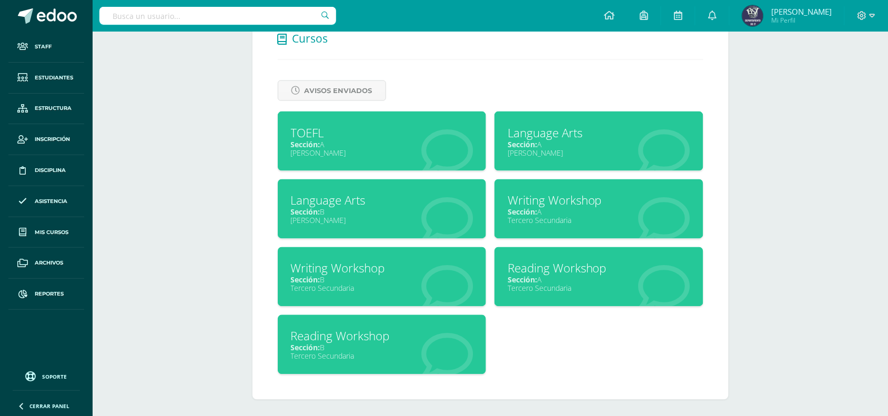
click at [405, 261] on div "Writing Workshop" at bounding box center [382, 268] width 182 height 16
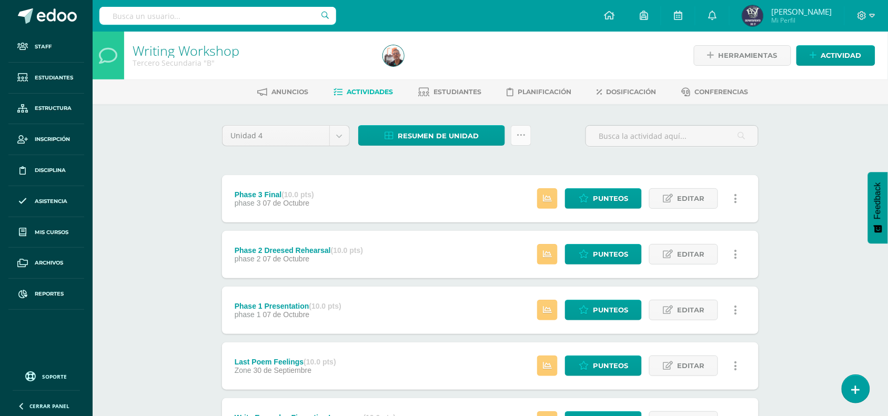
click at [514, 142] on link at bounding box center [521, 135] width 21 height 21
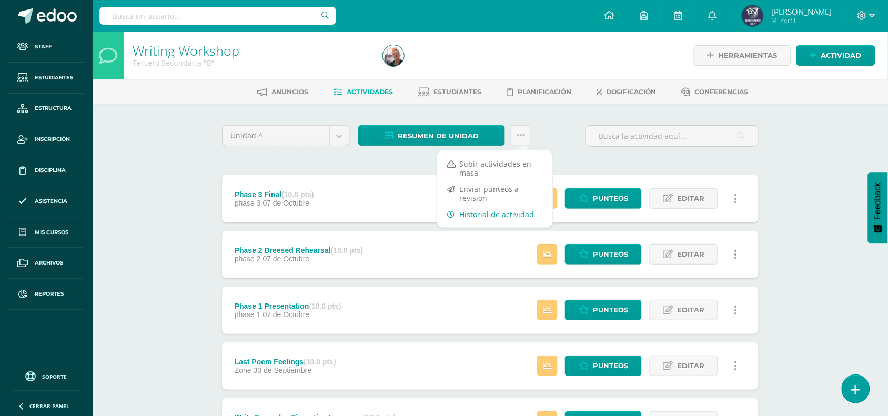
click at [497, 215] on link "Historial de actividad" at bounding box center [495, 214] width 116 height 16
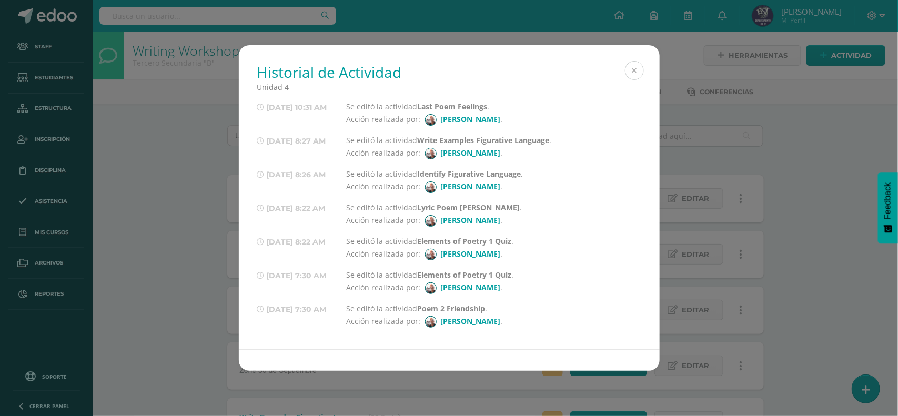
click at [633, 65] on button at bounding box center [634, 70] width 19 height 19
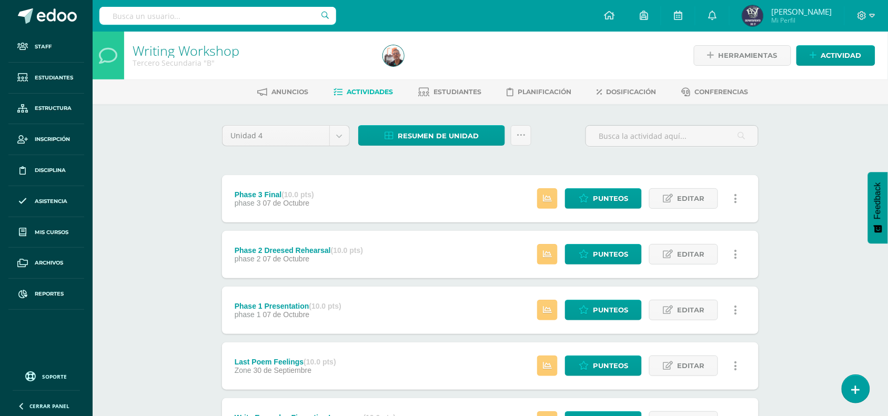
click at [743, 198] on link at bounding box center [735, 198] width 21 height 21
click at [745, 233] on link "Historial de actividad" at bounding box center [716, 233] width 108 height 16
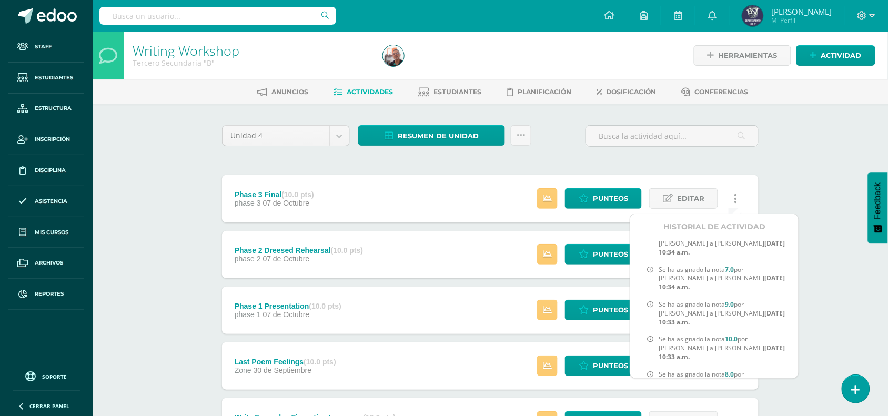
click at [831, 109] on div "Writing Workshop Tercero Secundaria "B" Herramientas Detalle de asistencias Act…" at bounding box center [490, 411] width 795 height 759
